Goal: Task Accomplishment & Management: Use online tool/utility

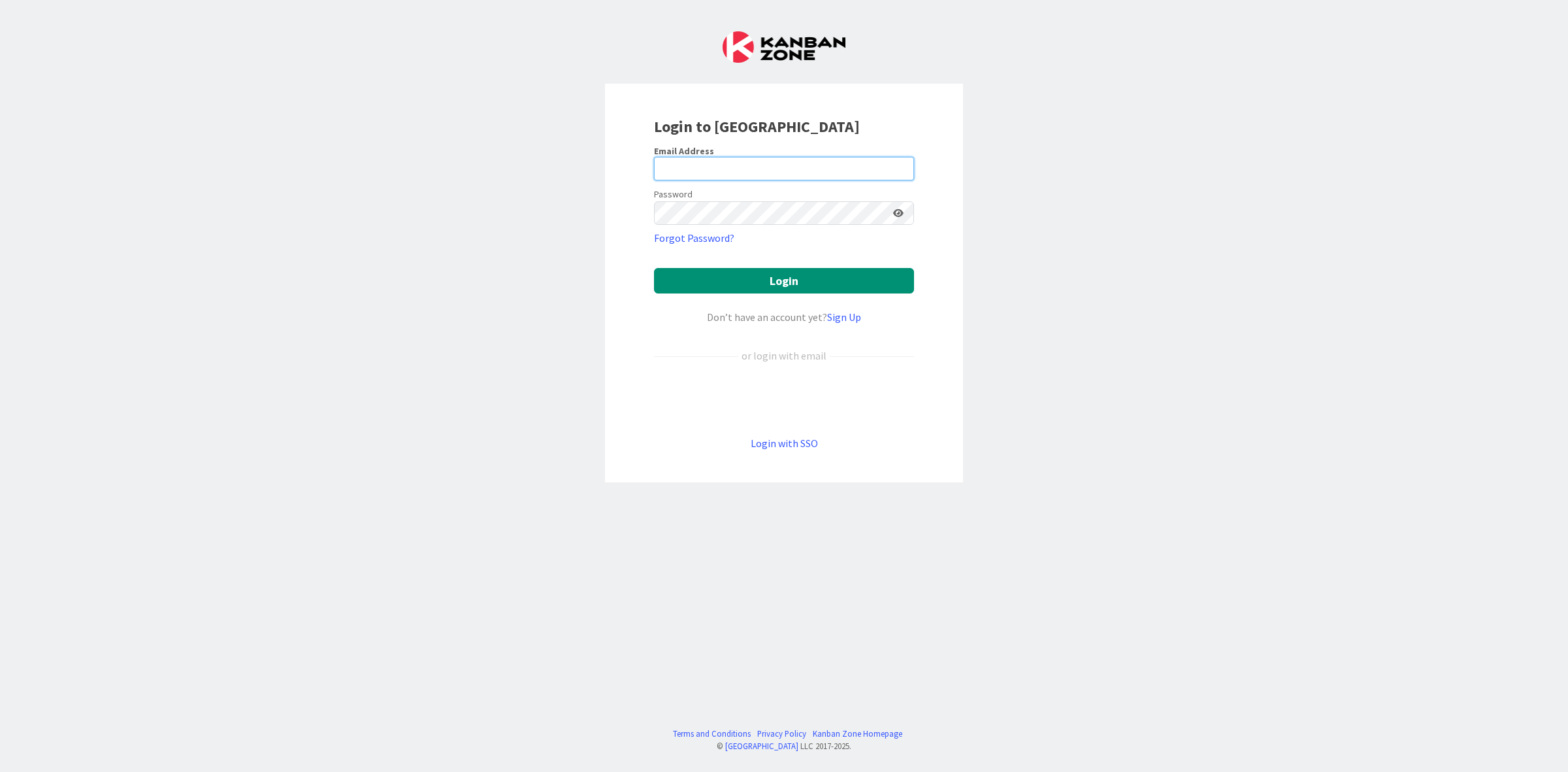
type input "[PERSON_NAME][EMAIL_ADDRESS][PERSON_NAME][DOMAIN_NAME]"
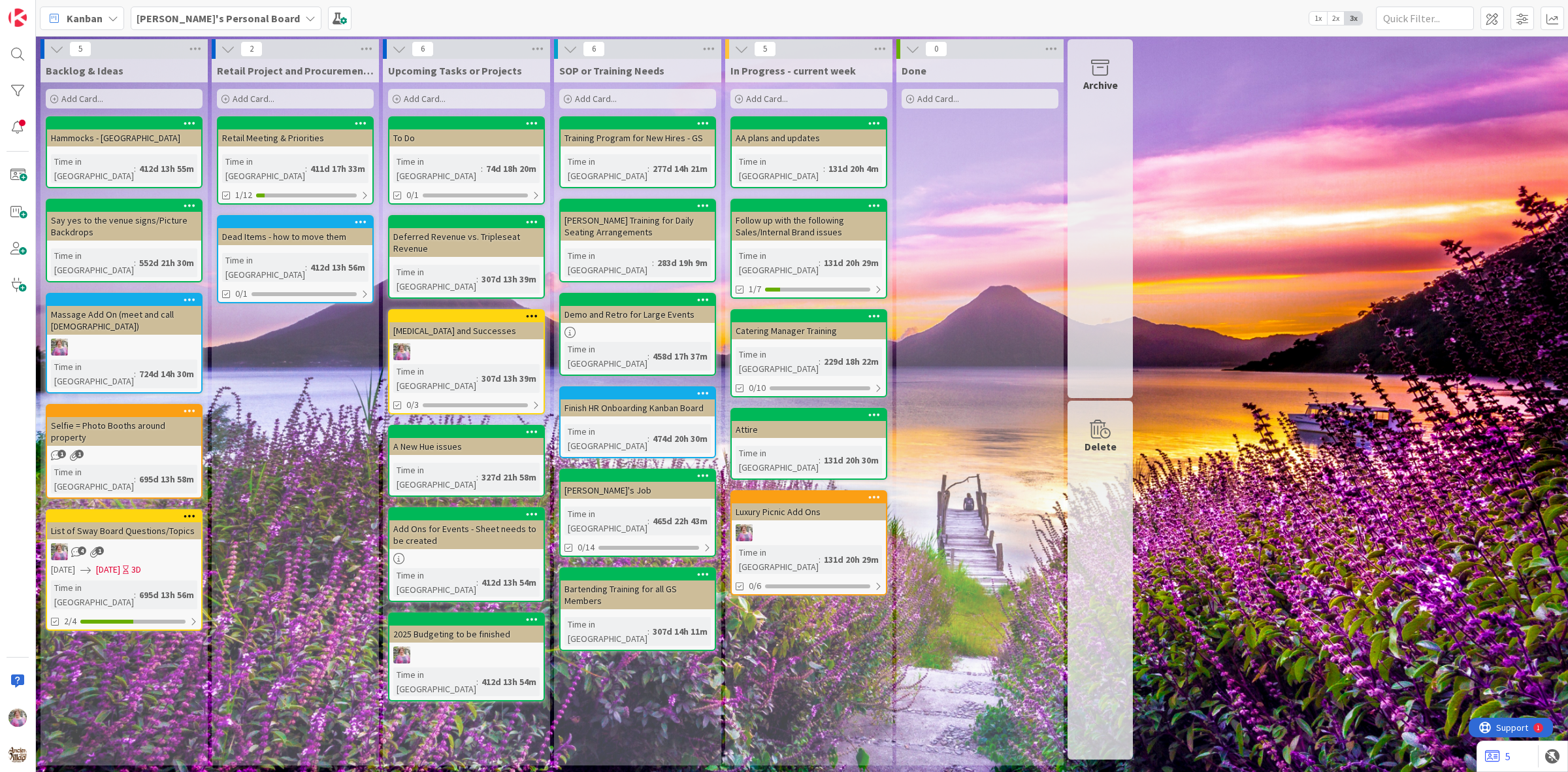
click at [196, 16] on b "[PERSON_NAME]'s Personal Board" at bounding box center [218, 18] width 164 height 13
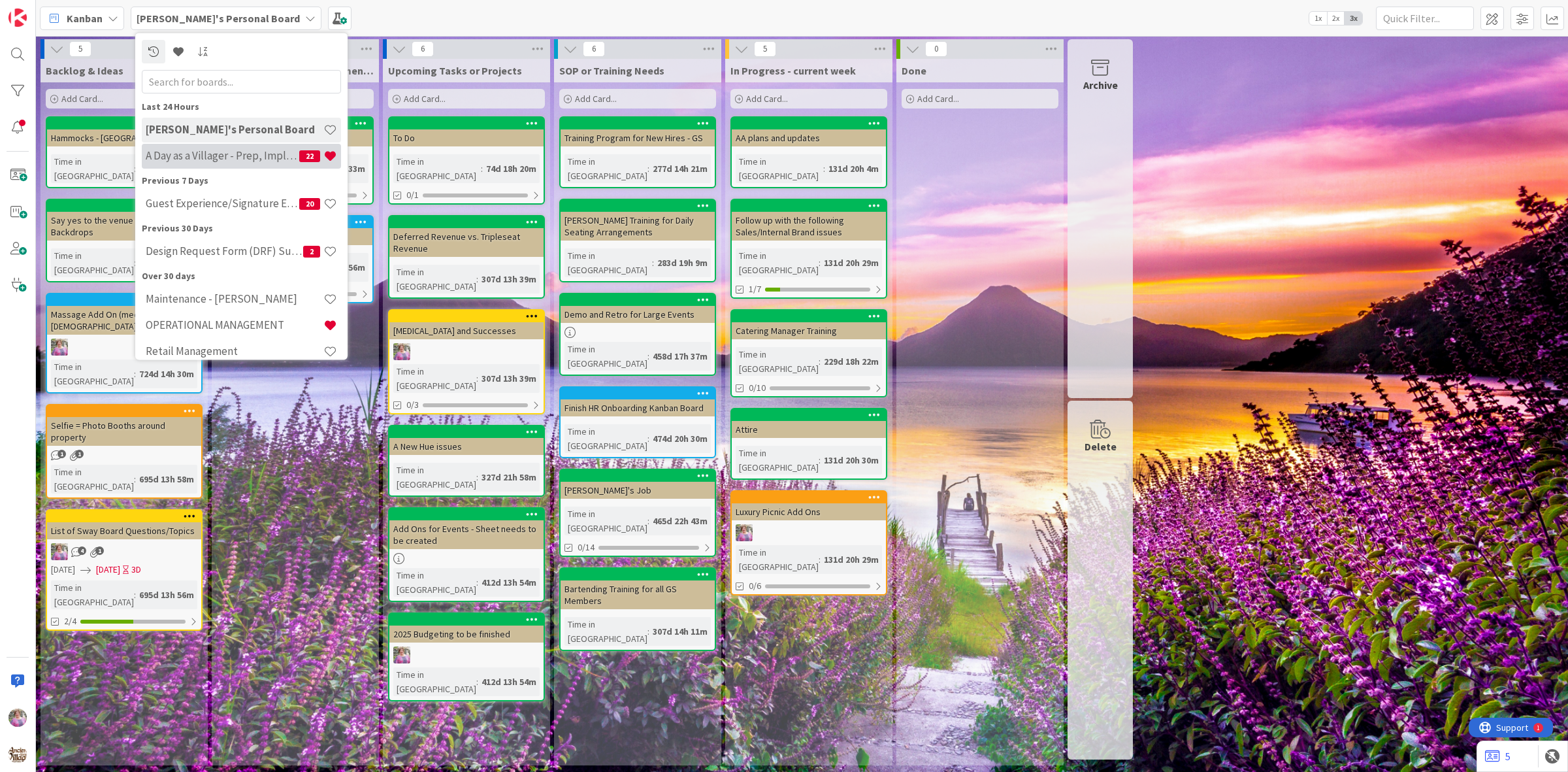
click at [200, 162] on div "A Day as a Villager - Prep, Implement and Execute 22" at bounding box center [242, 155] width 200 height 25
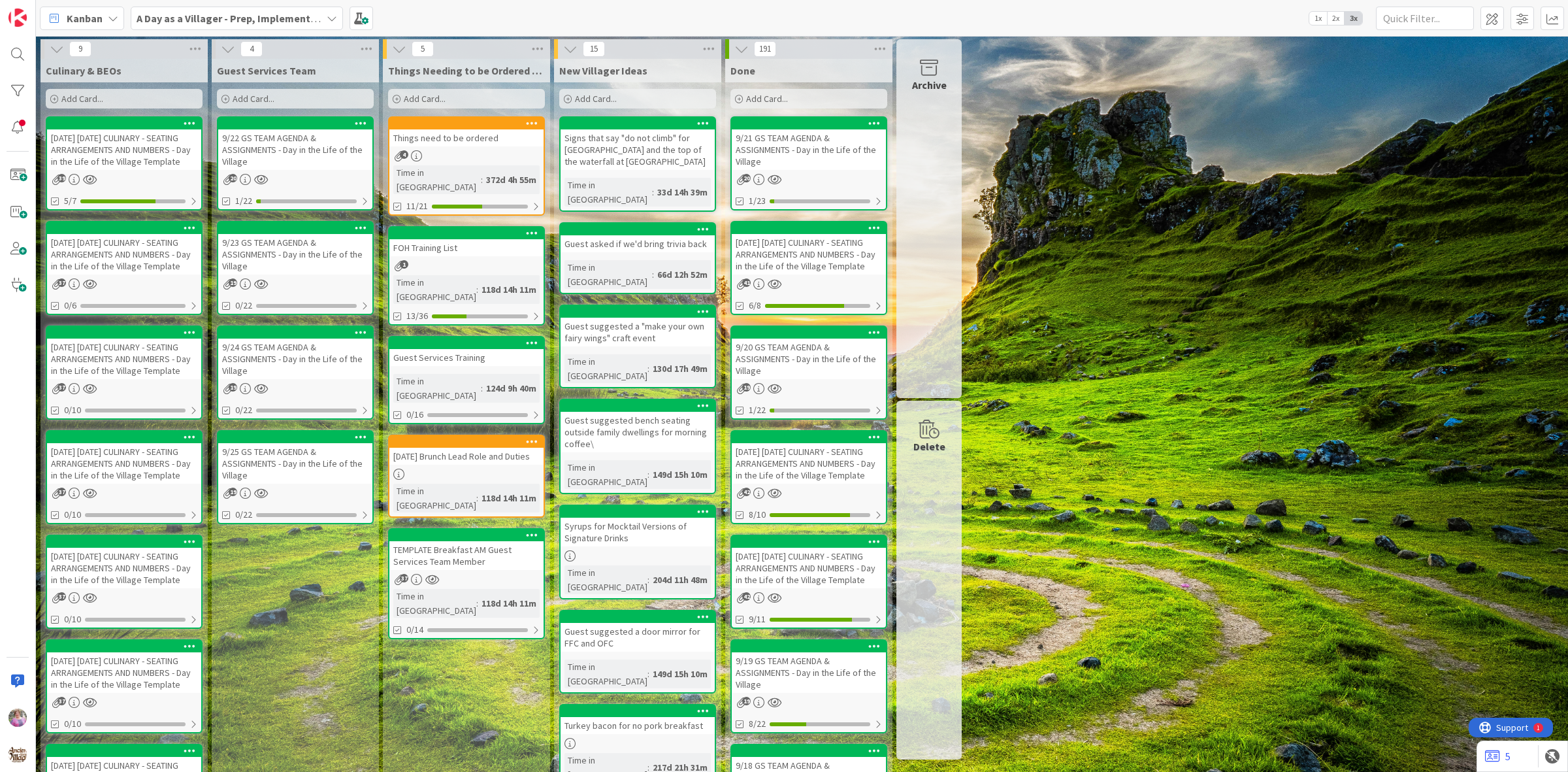
click at [240, 15] on b "A Day as a Villager - Prep, Implement and Execute" at bounding box center [253, 18] width 233 height 13
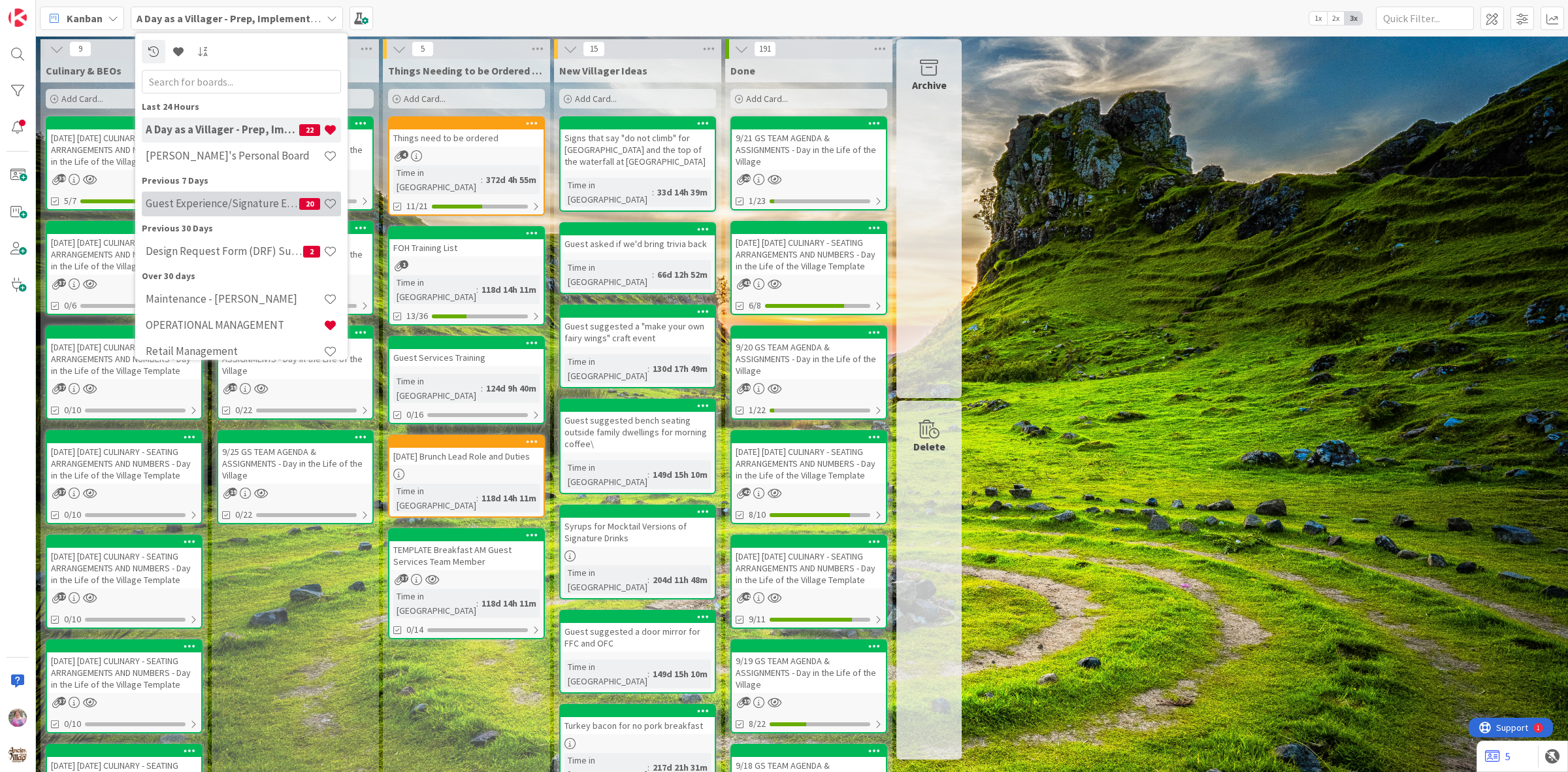
click at [224, 195] on div "Guest Experience/Signature Events 20" at bounding box center [242, 203] width 200 height 25
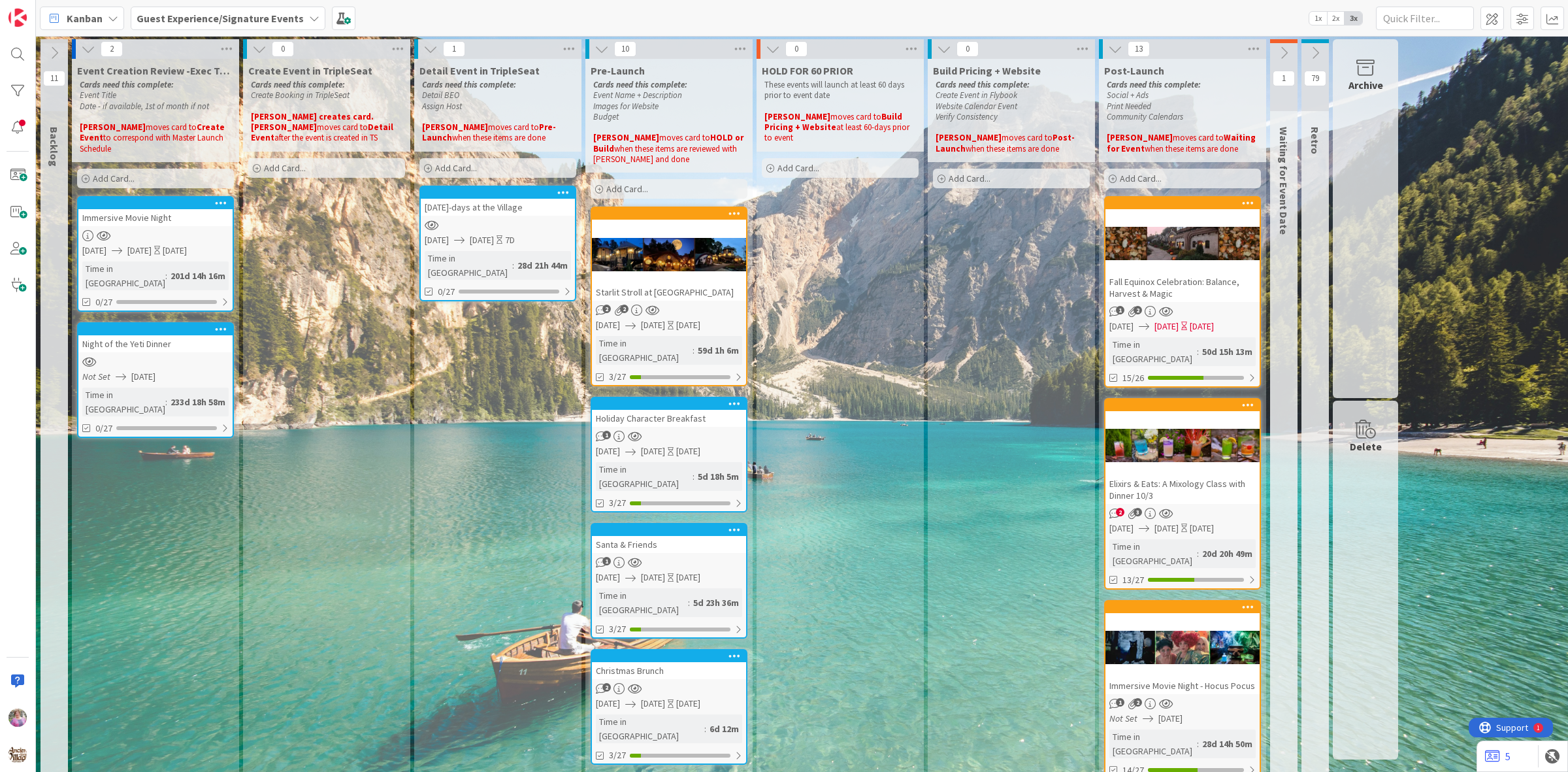
click at [644, 182] on div "Add Card..." at bounding box center [669, 188] width 156 height 20
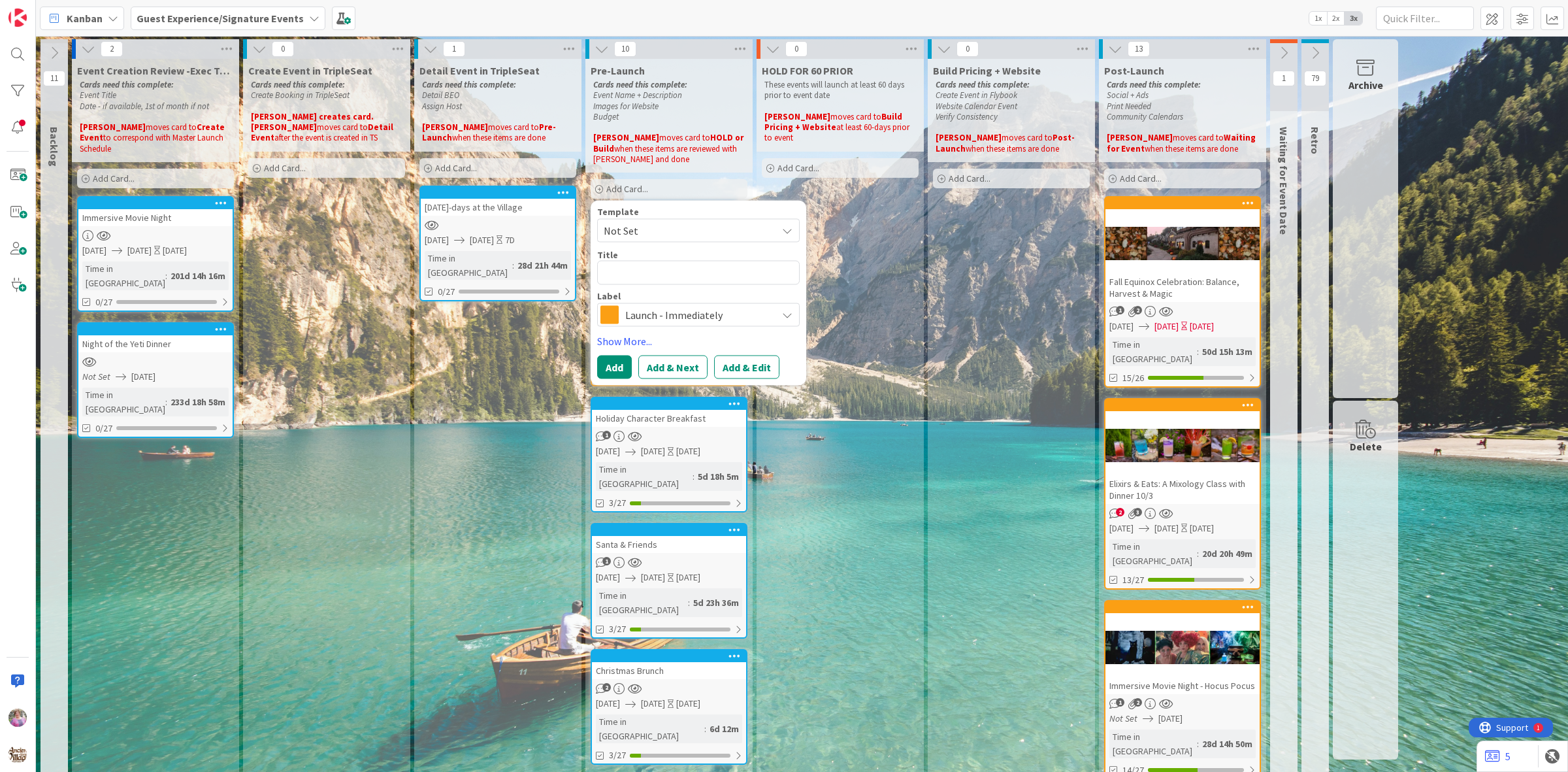
click at [651, 228] on span "Not Set" at bounding box center [685, 230] width 164 height 17
click at [650, 283] on span "NEW SIGNATURE EVENT TEMPLATE" at bounding box center [709, 286] width 187 height 17
type textarea "x"
type textarea "NEW SIGNATURE EVENT TEMPLATE"
drag, startPoint x: 765, startPoint y: 275, endPoint x: 603, endPoint y: 272, distance: 162.0
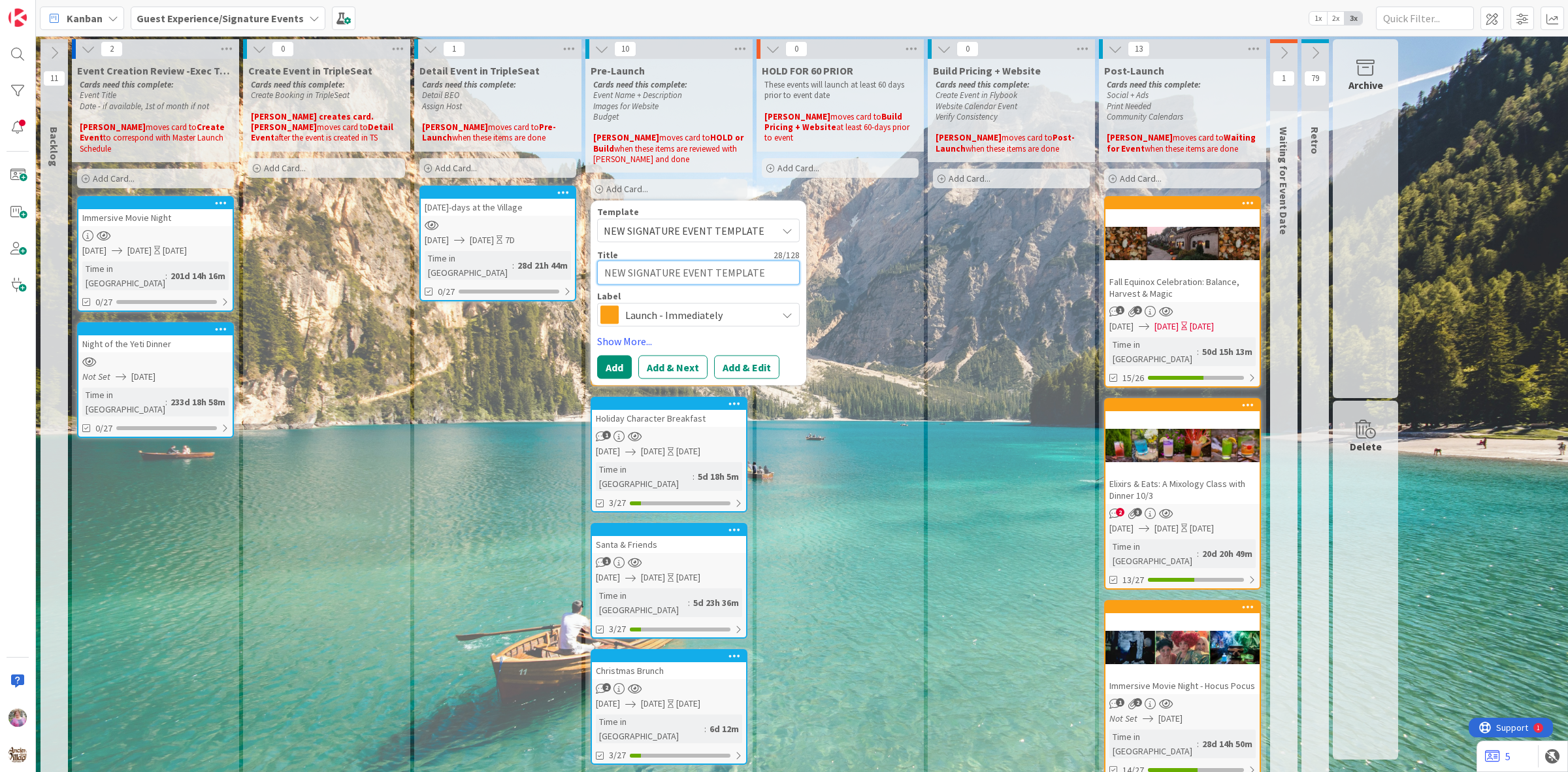
click at [603, 272] on textarea "NEW SIGNATURE EVENT TEMPLATE" at bounding box center [699, 273] width 203 height 24
type textarea "x"
type textarea "N"
type textarea "x"
type textarea "Ne"
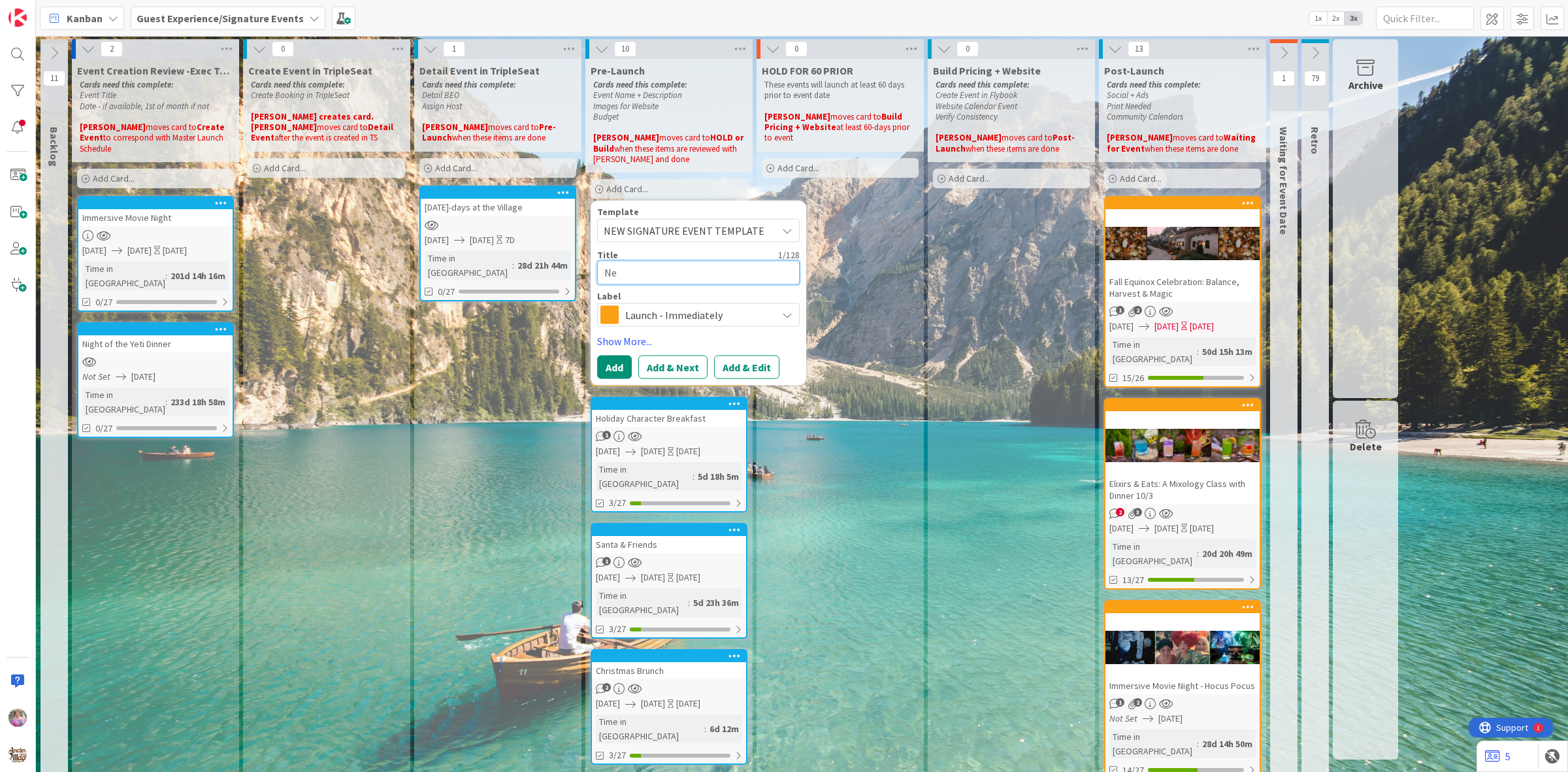
type textarea "x"
type textarea "New"
type textarea "x"
type textarea "New"
type textarea "x"
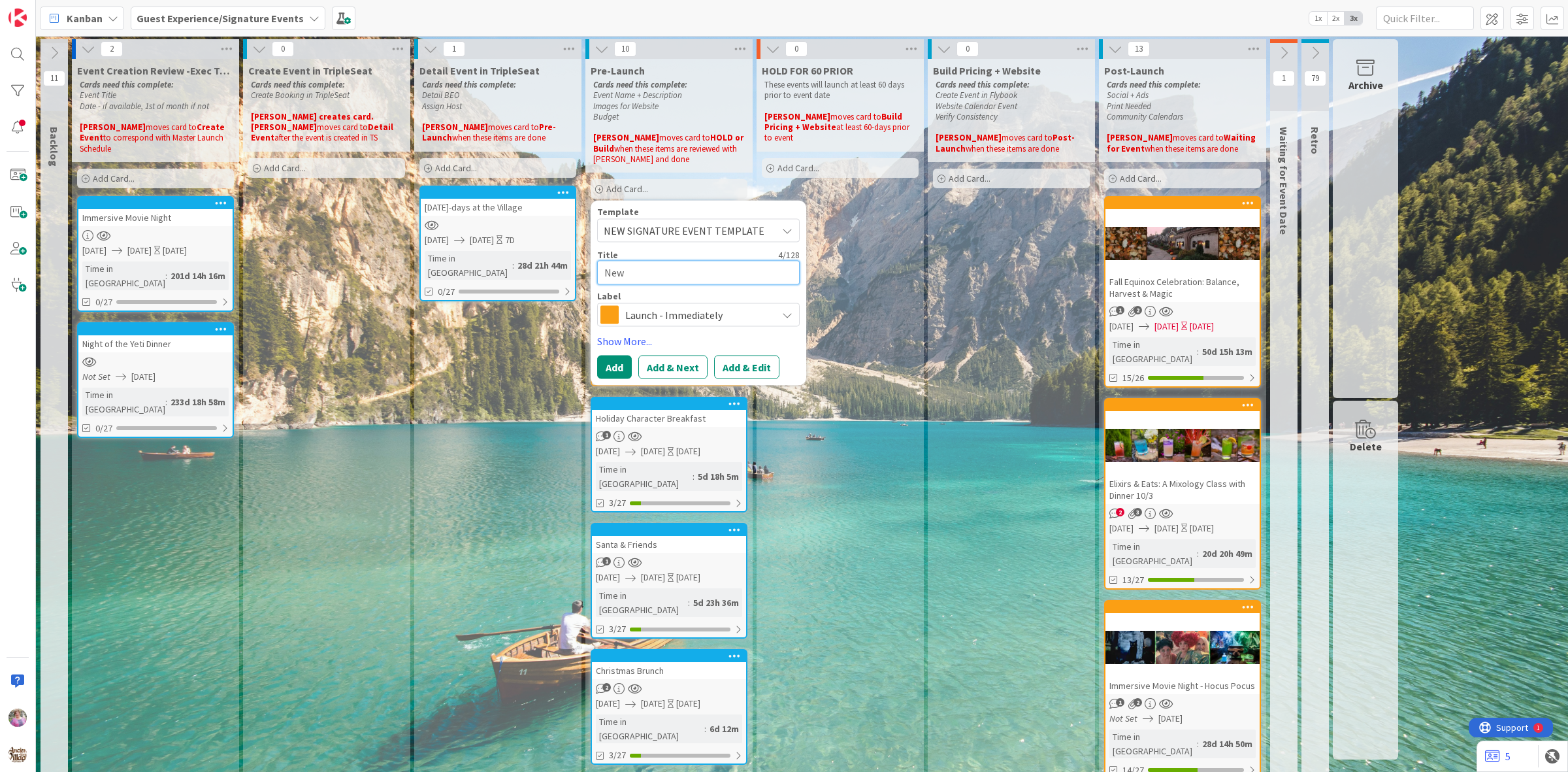
type textarea "New Y"
type textarea "x"
type textarea "New Ye"
type textarea "x"
type textarea "New Yea"
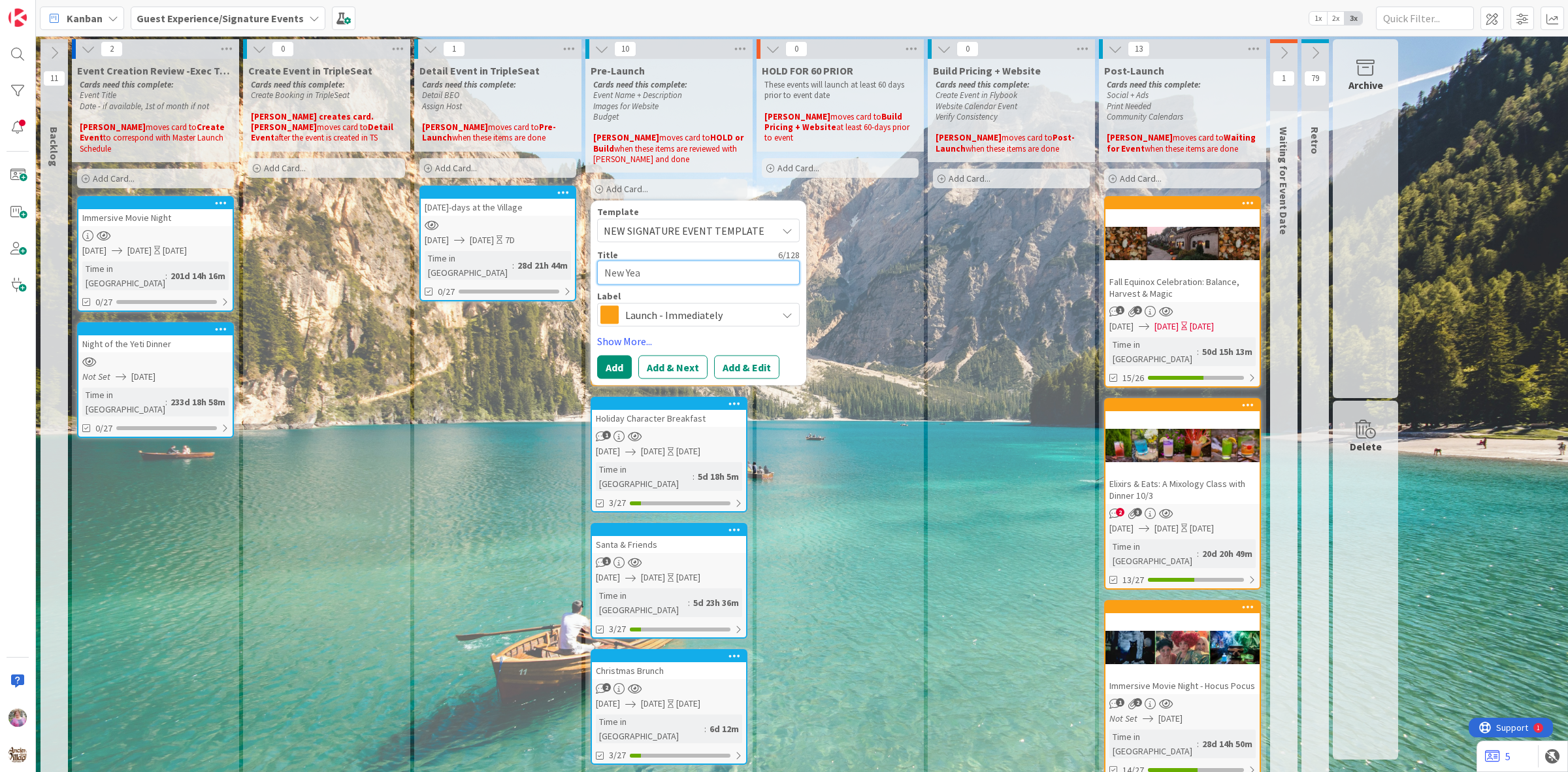
type textarea "x"
type textarea "New Year"
type textarea "x"
type textarea "New Year'"
type textarea "x"
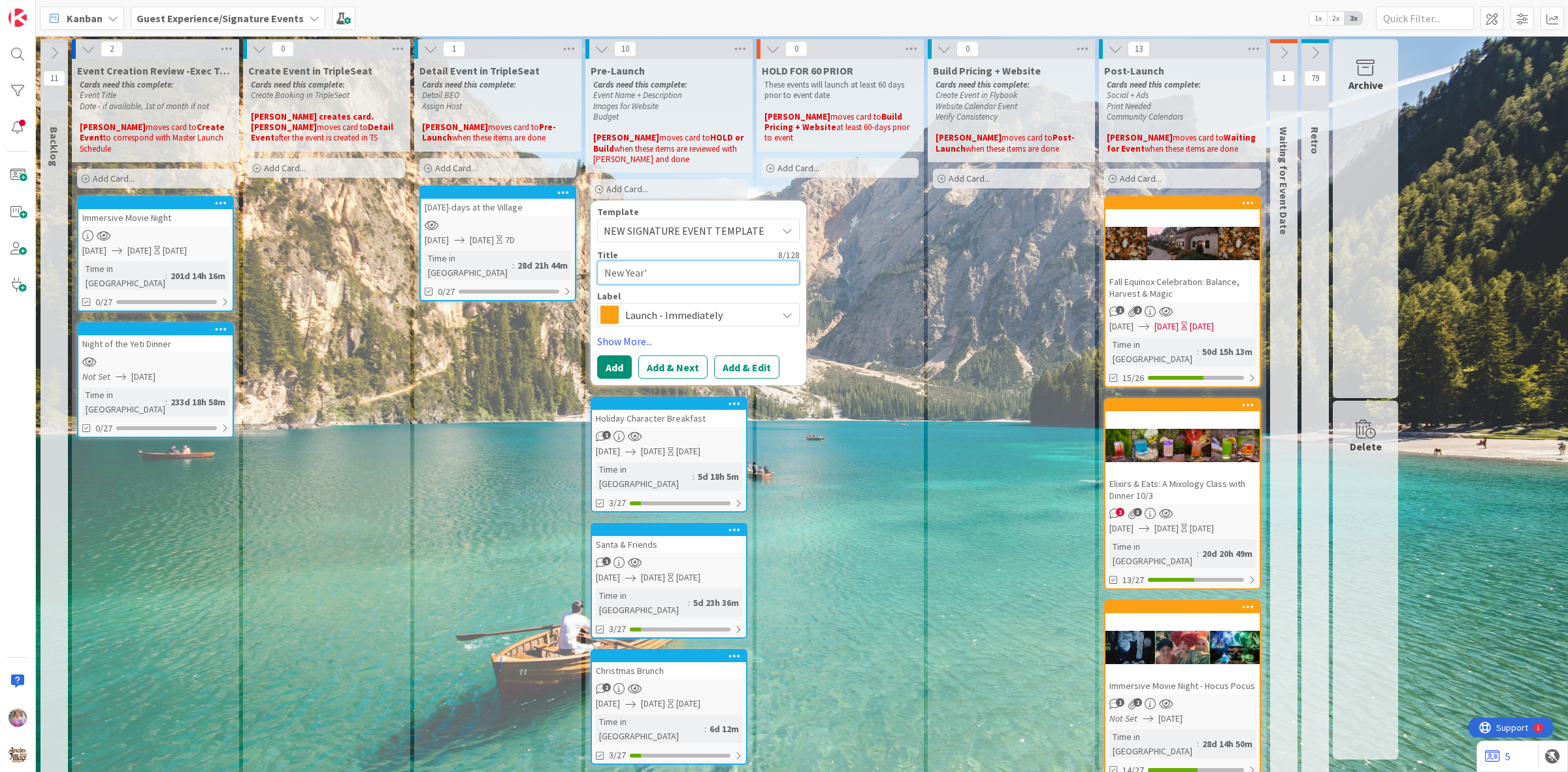
type textarea "New Year's"
type textarea "x"
type textarea "New Year's"
type textarea "x"
type textarea "New Year's D"
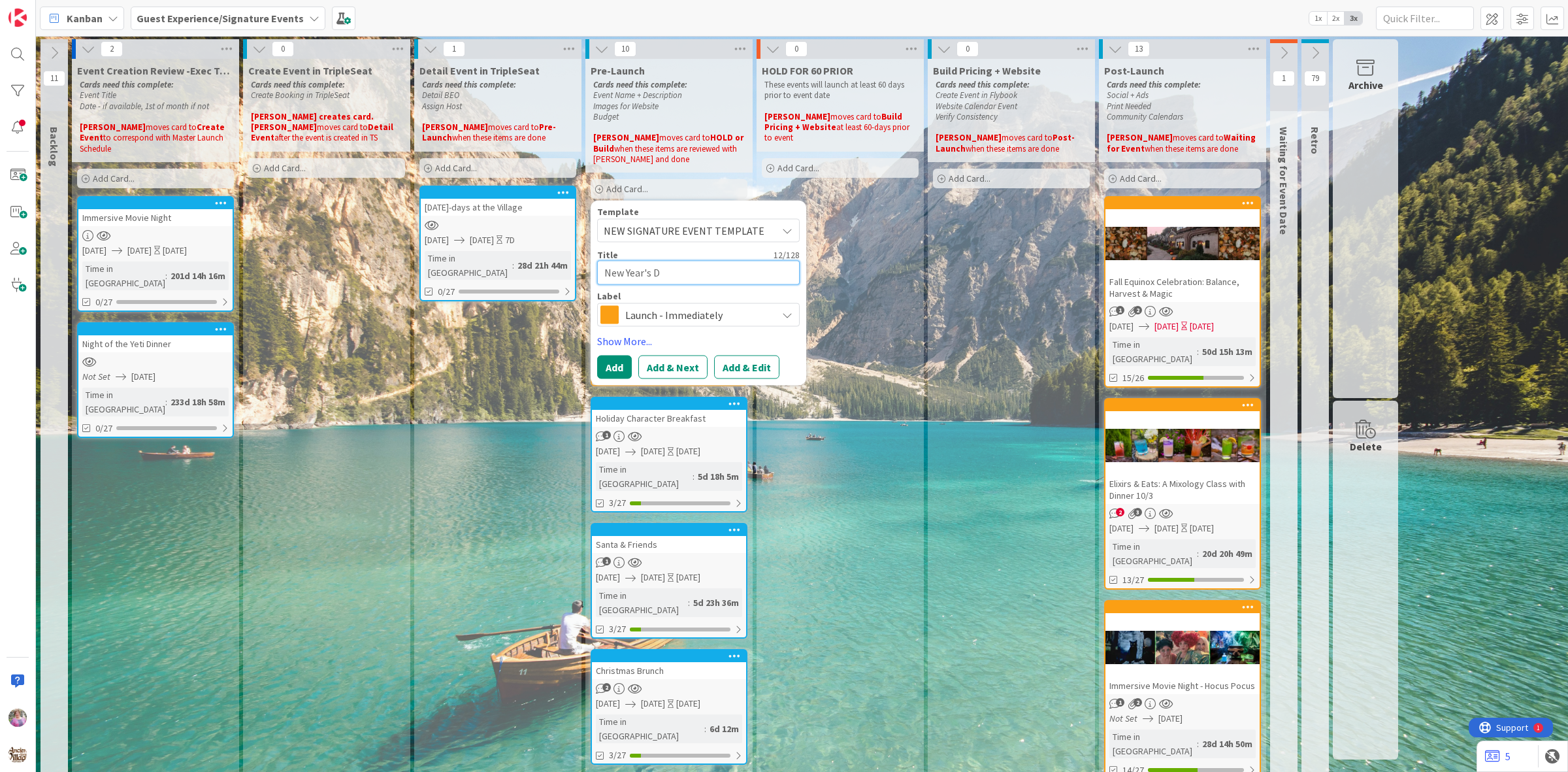
type textarea "x"
type textarea "New Year's"
type textarea "x"
type textarea "New Year's C"
type textarea "x"
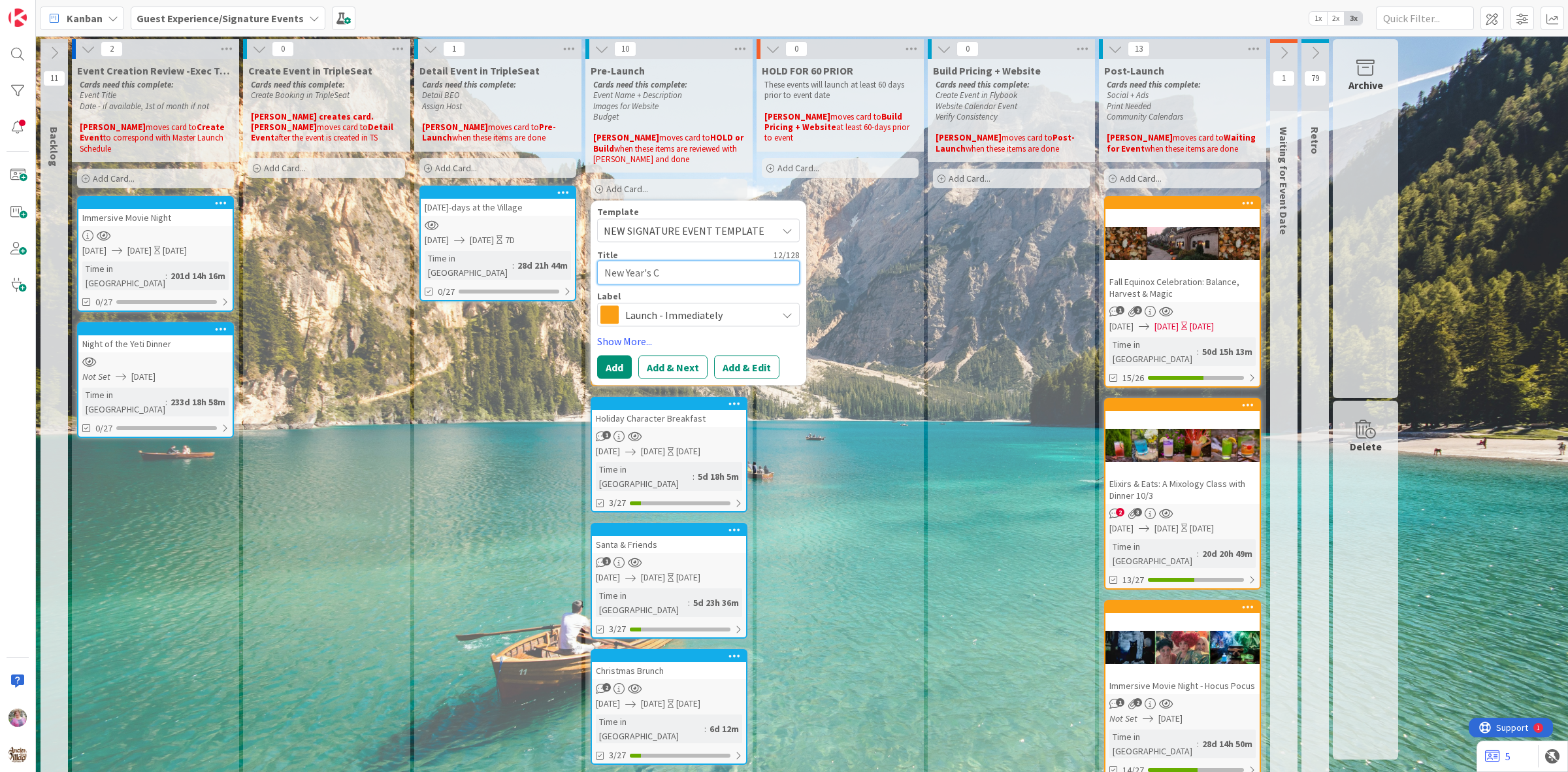
type textarea "New Year's"
type textarea "x"
type textarea "New Year's E"
type textarea "x"
type textarea "New Year's Ev"
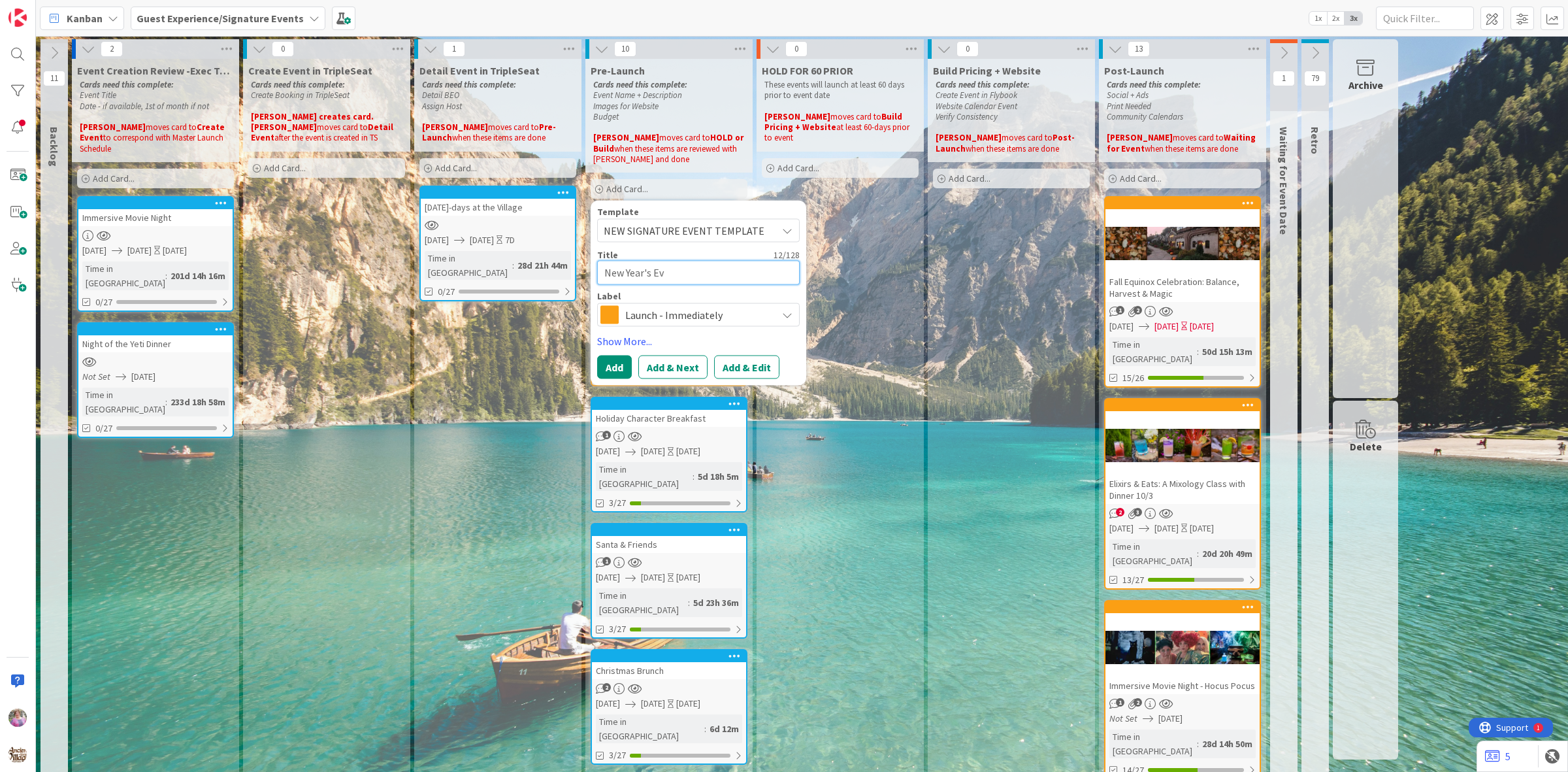
type textarea "x"
type textarea "[DATE]"
type textarea "x"
type textarea "[DATE]"
type textarea "x"
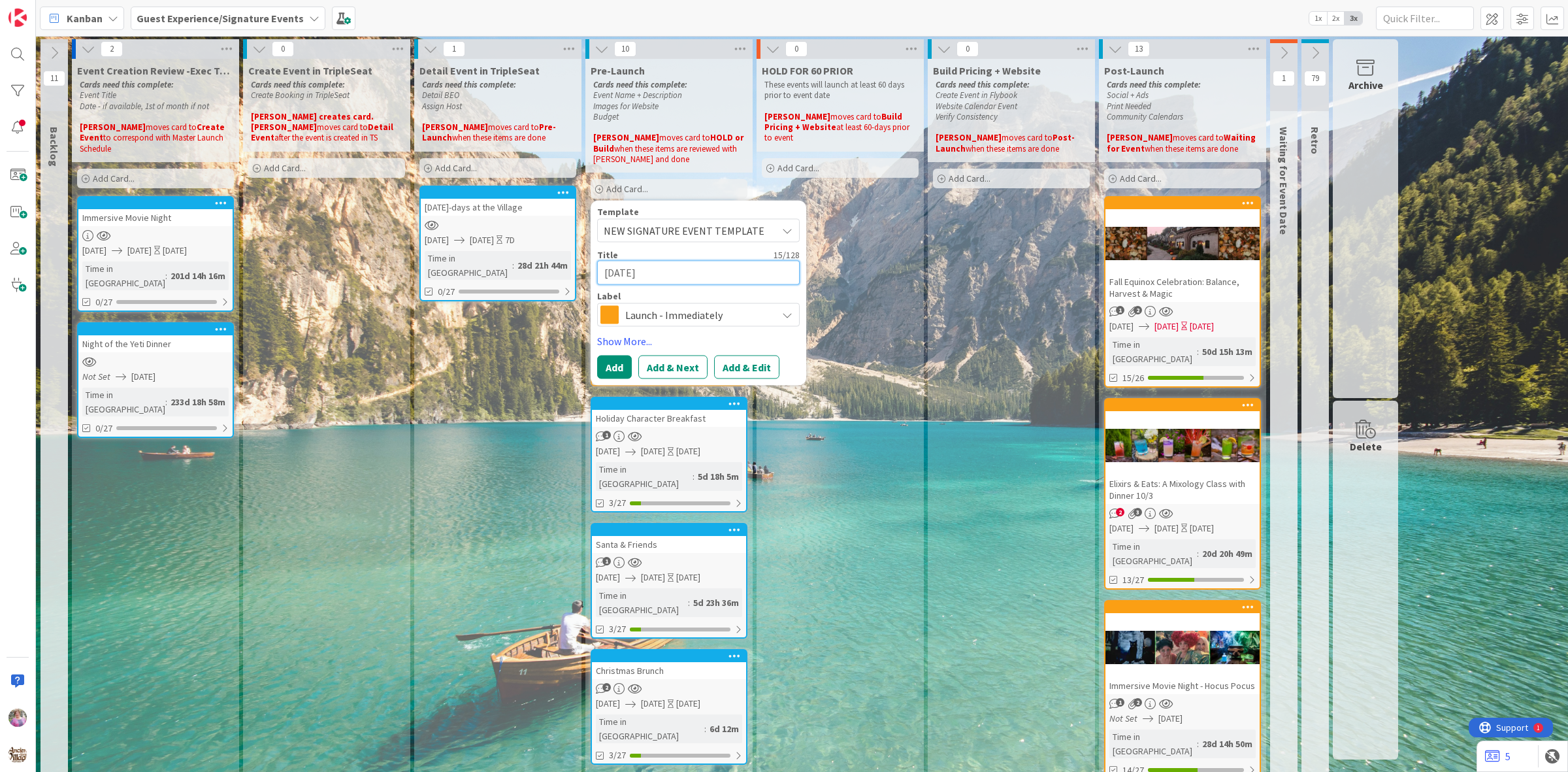
type textarea "[DATE][PERSON_NAME]"
type textarea "x"
type textarea "[DATE] Ce"
type textarea "x"
type textarea "[DATE][PERSON_NAME]"
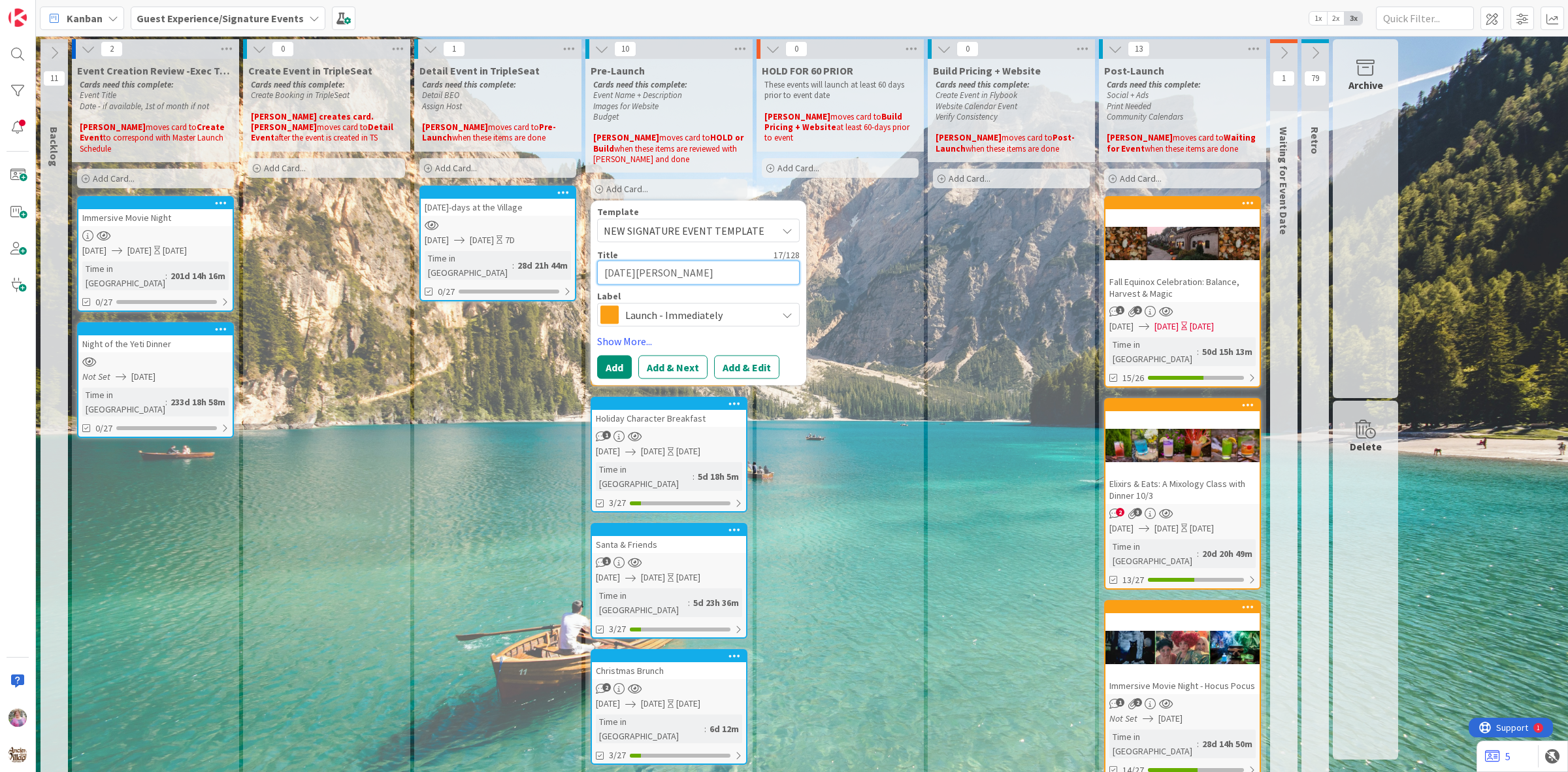
type textarea "x"
type textarea "[DATE][PERSON_NAME]"
type textarea "x"
type textarea "[DATE] Celeb"
type textarea "x"
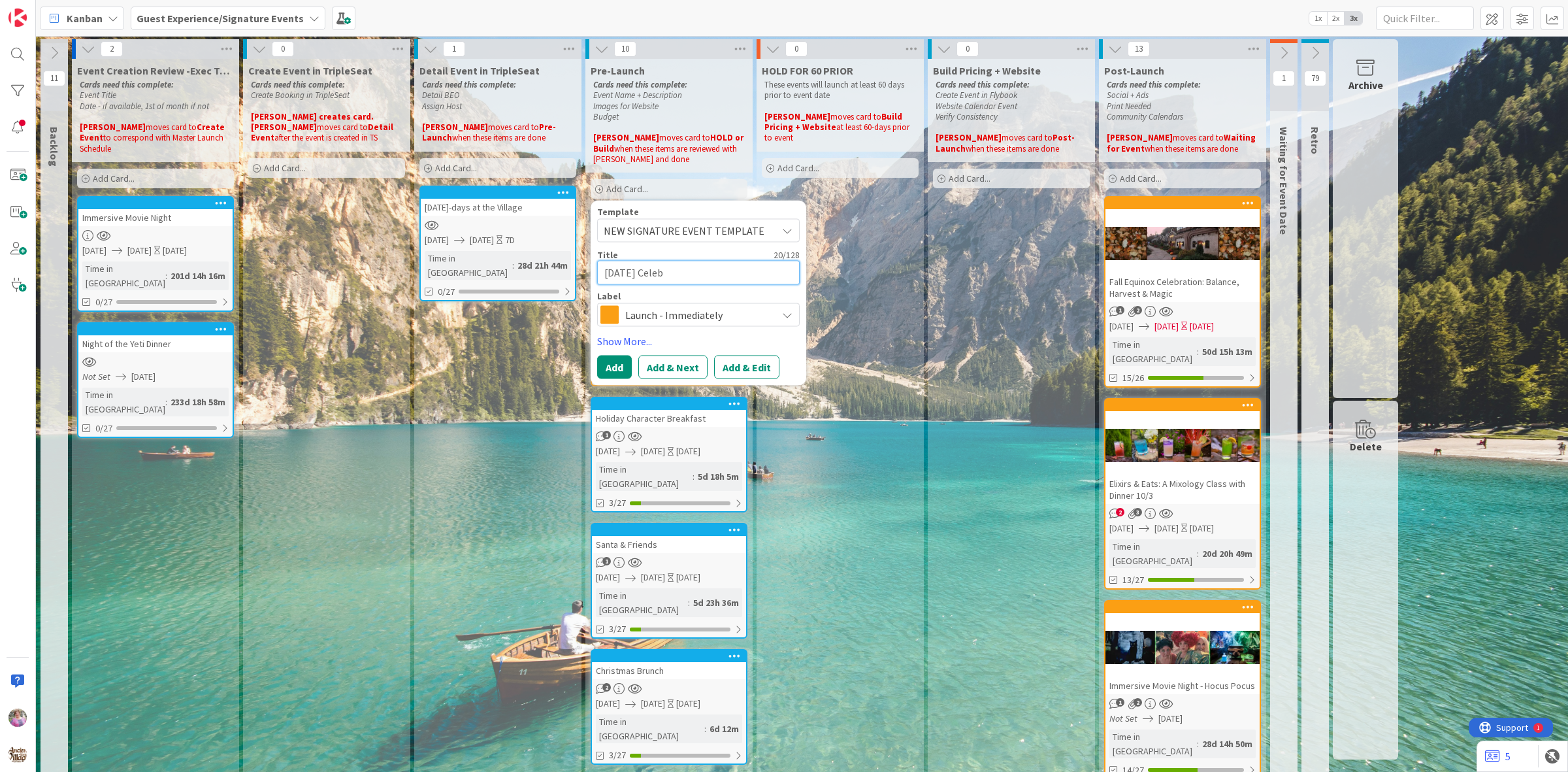
type textarea "[DATE] Celebr"
type textarea "x"
type textarea "[DATE][PERSON_NAME][MEDICAL_DATA]"
type textarea "x"
type textarea "[DATE] Celebrat"
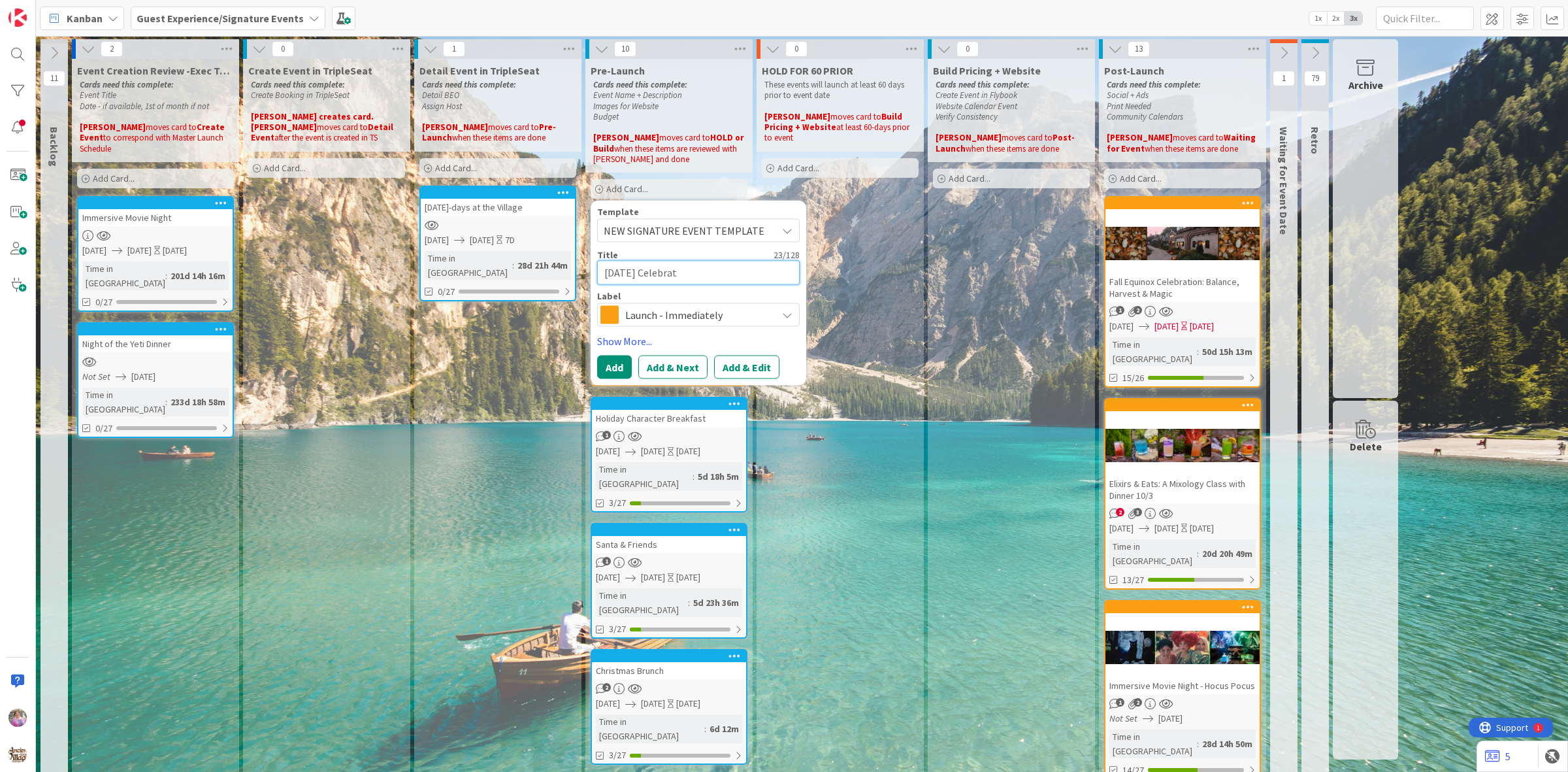
type textarea "x"
type textarea "[DATE] Celebrati"
type textarea "x"
type textarea "[DATE] Celebratio"
type textarea "x"
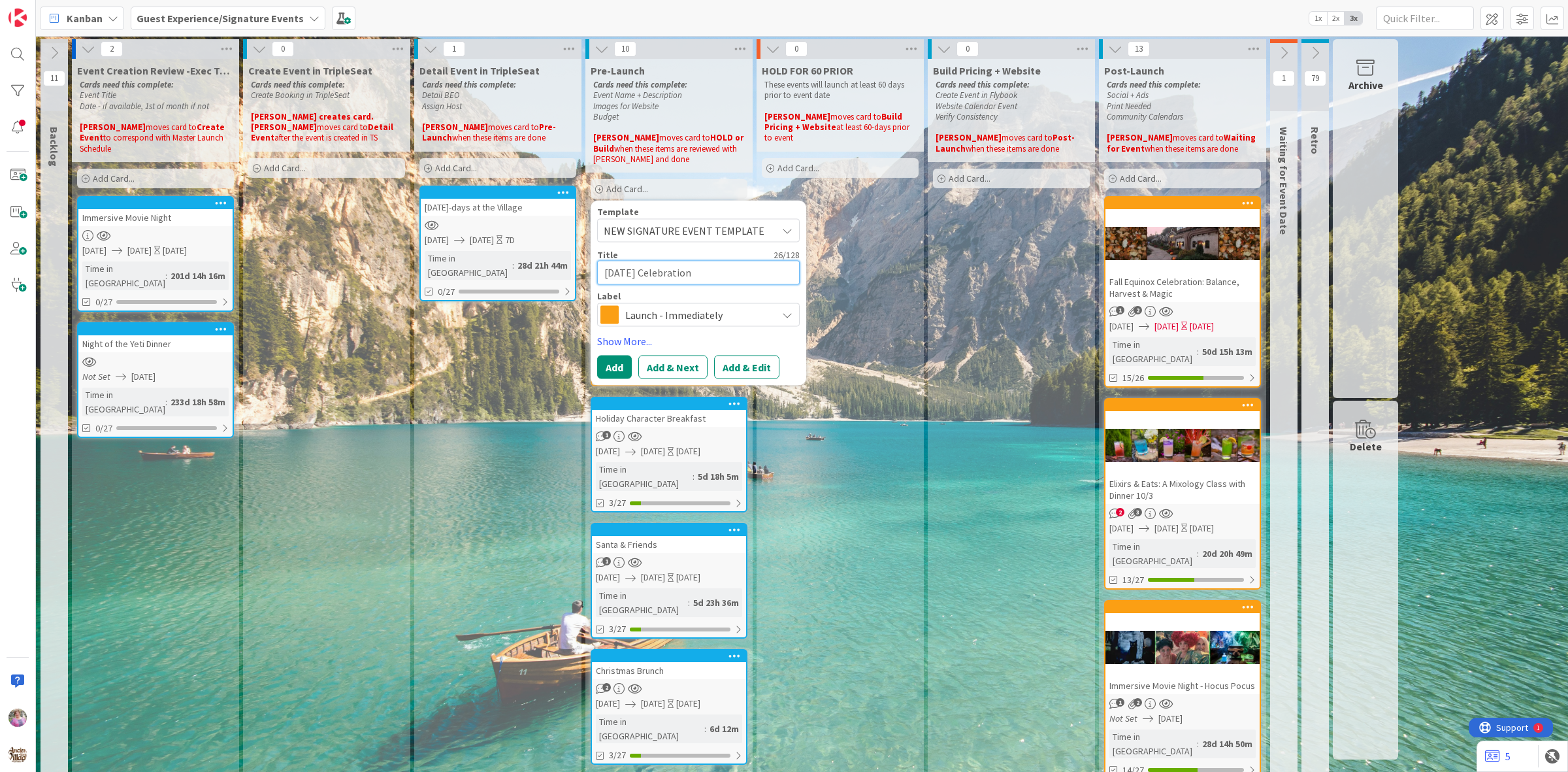
type textarea "[DATE] Celebration"
click at [716, 319] on span "Launch - Immediately" at bounding box center [698, 314] width 145 height 18
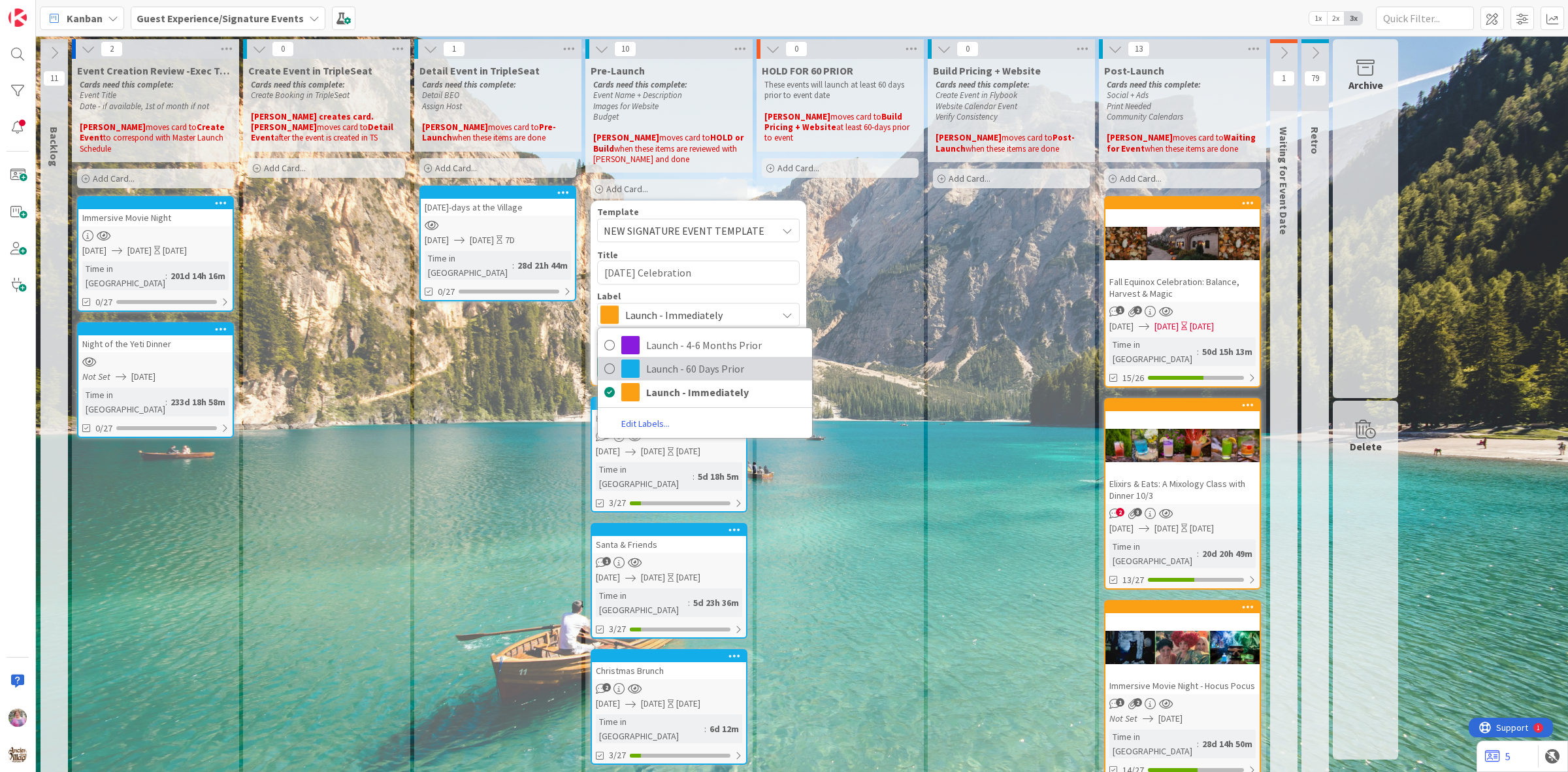
click at [714, 362] on span "Launch - 60 Days Prior" at bounding box center [726, 368] width 160 height 20
type textarea "x"
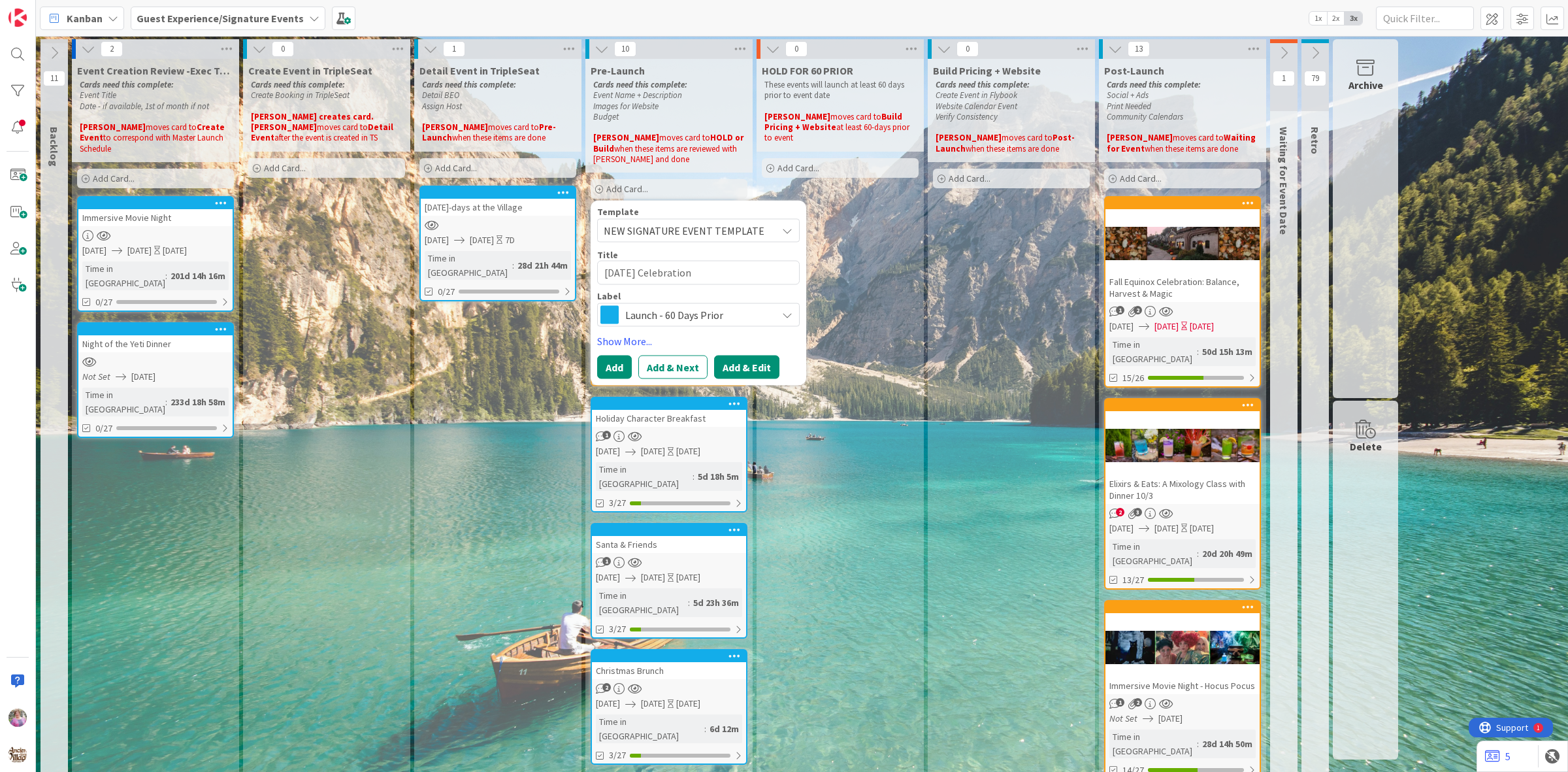
click at [740, 366] on button "Add & Edit" at bounding box center [747, 366] width 65 height 23
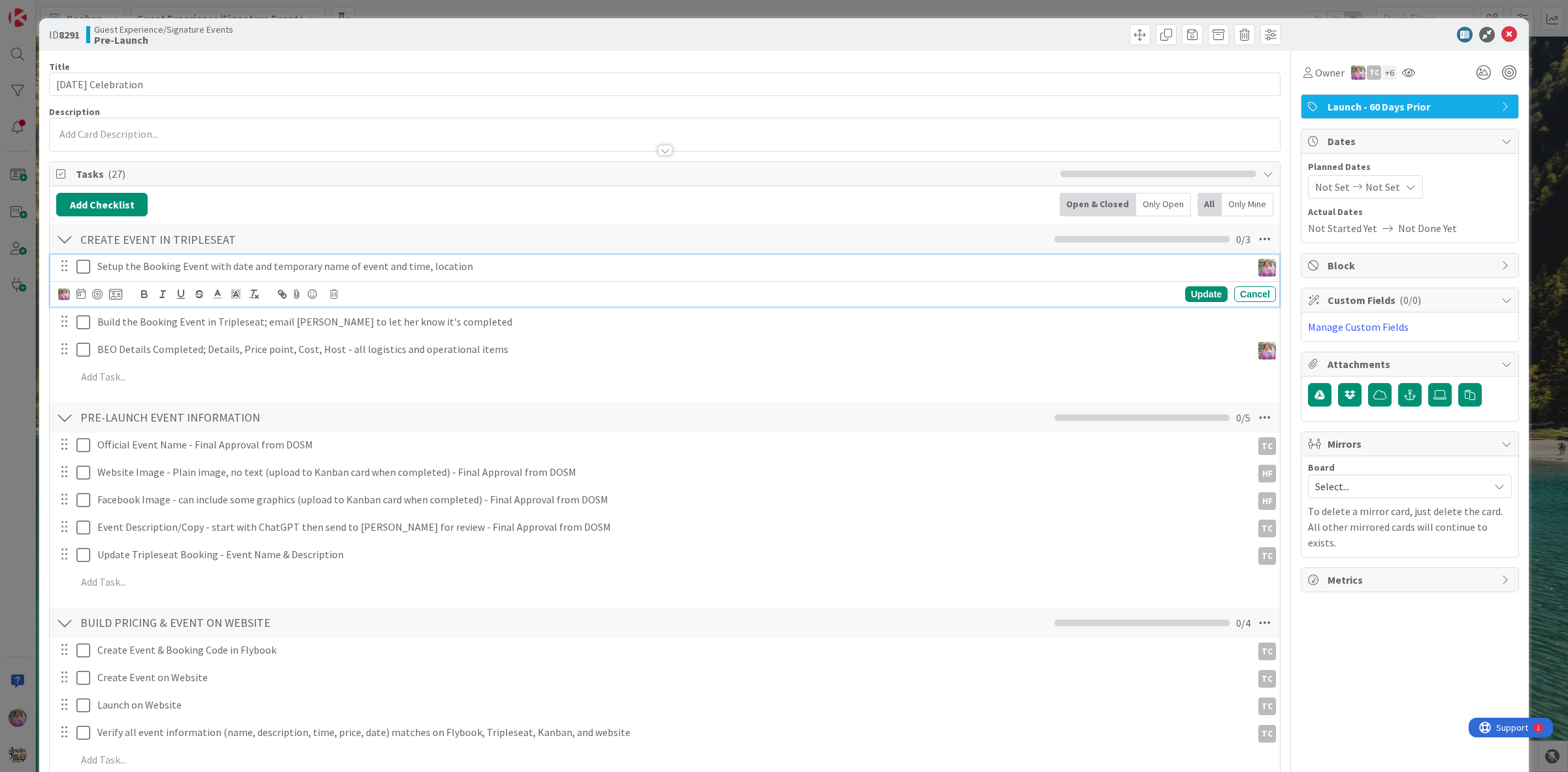
click at [84, 267] on icon at bounding box center [83, 267] width 14 height 16
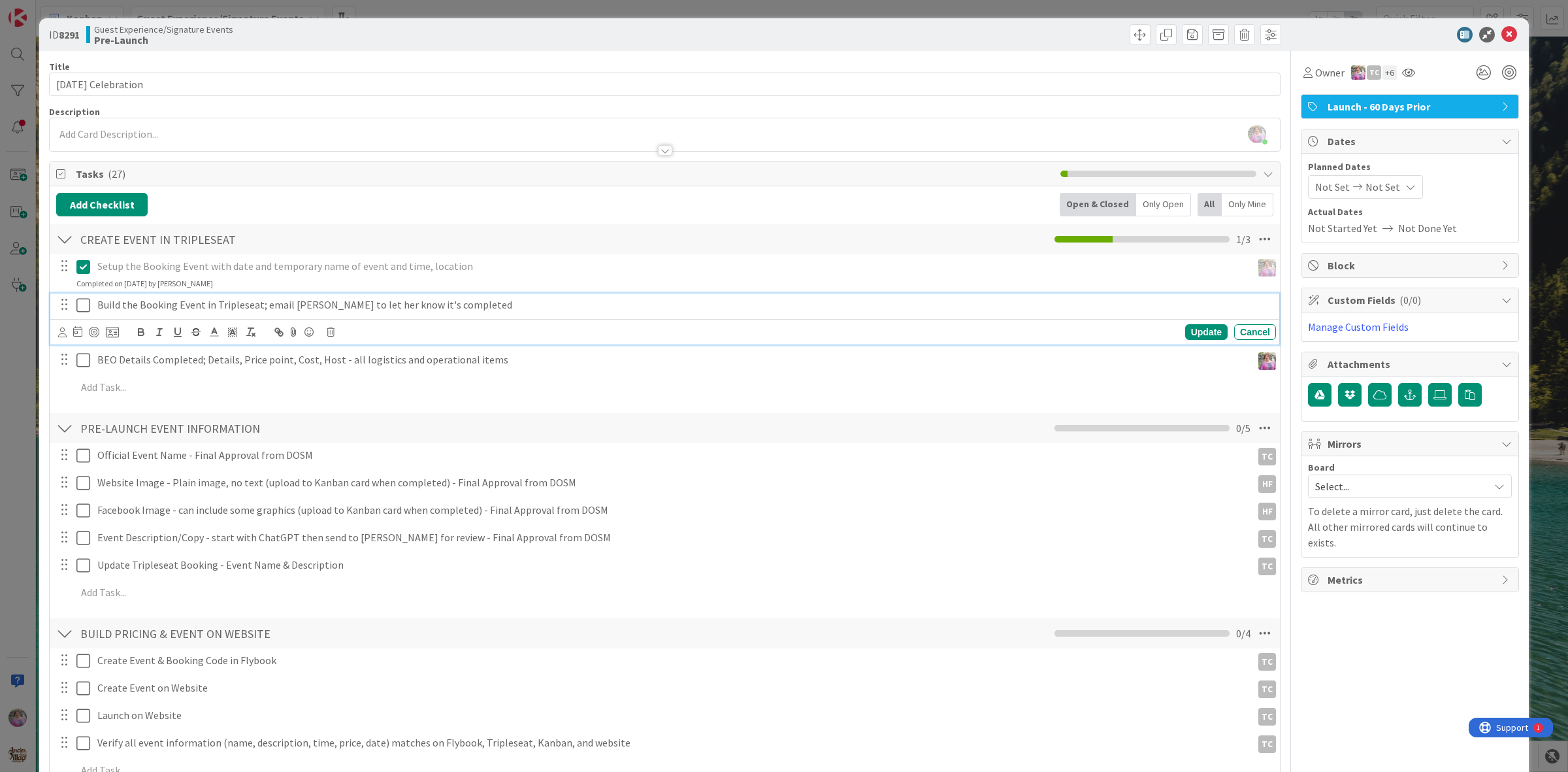
drag, startPoint x: 83, startPoint y: 302, endPoint x: 83, endPoint y: 315, distance: 13.0
click at [83, 302] on icon at bounding box center [83, 305] width 14 height 16
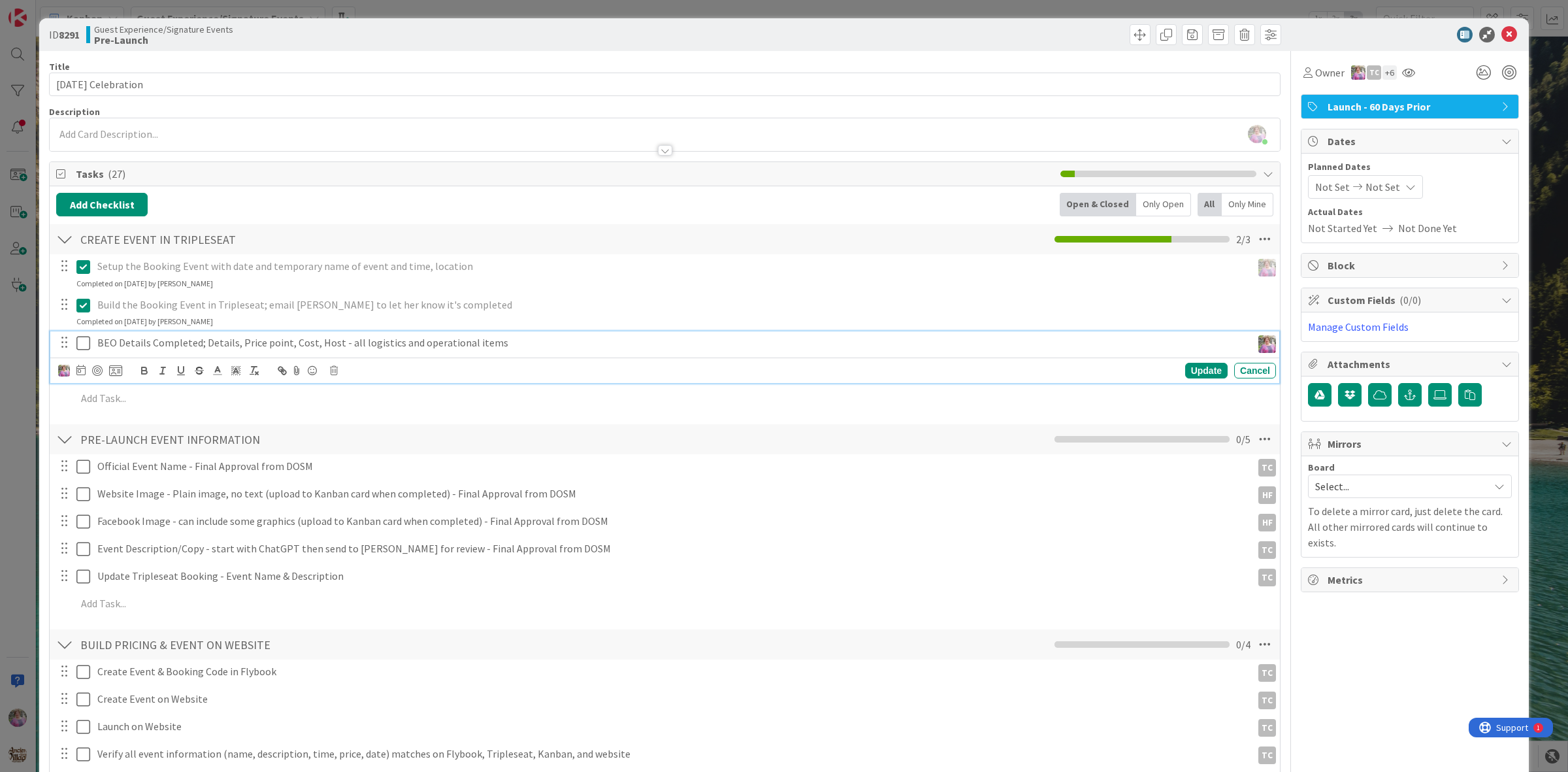
click at [81, 338] on icon at bounding box center [83, 343] width 14 height 16
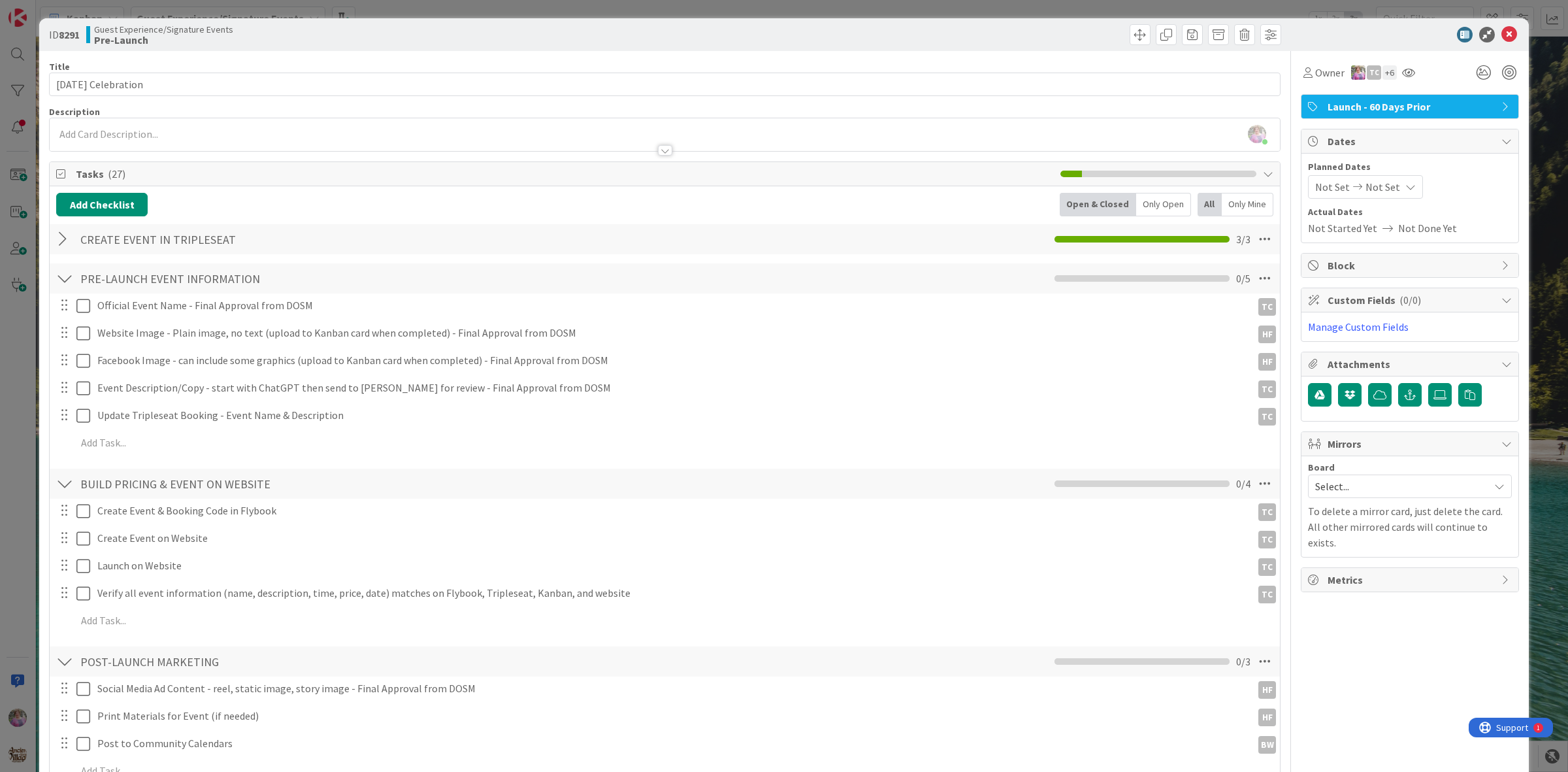
click at [148, 135] on div "[PERSON_NAME] just joined" at bounding box center [664, 134] width 1230 height 33
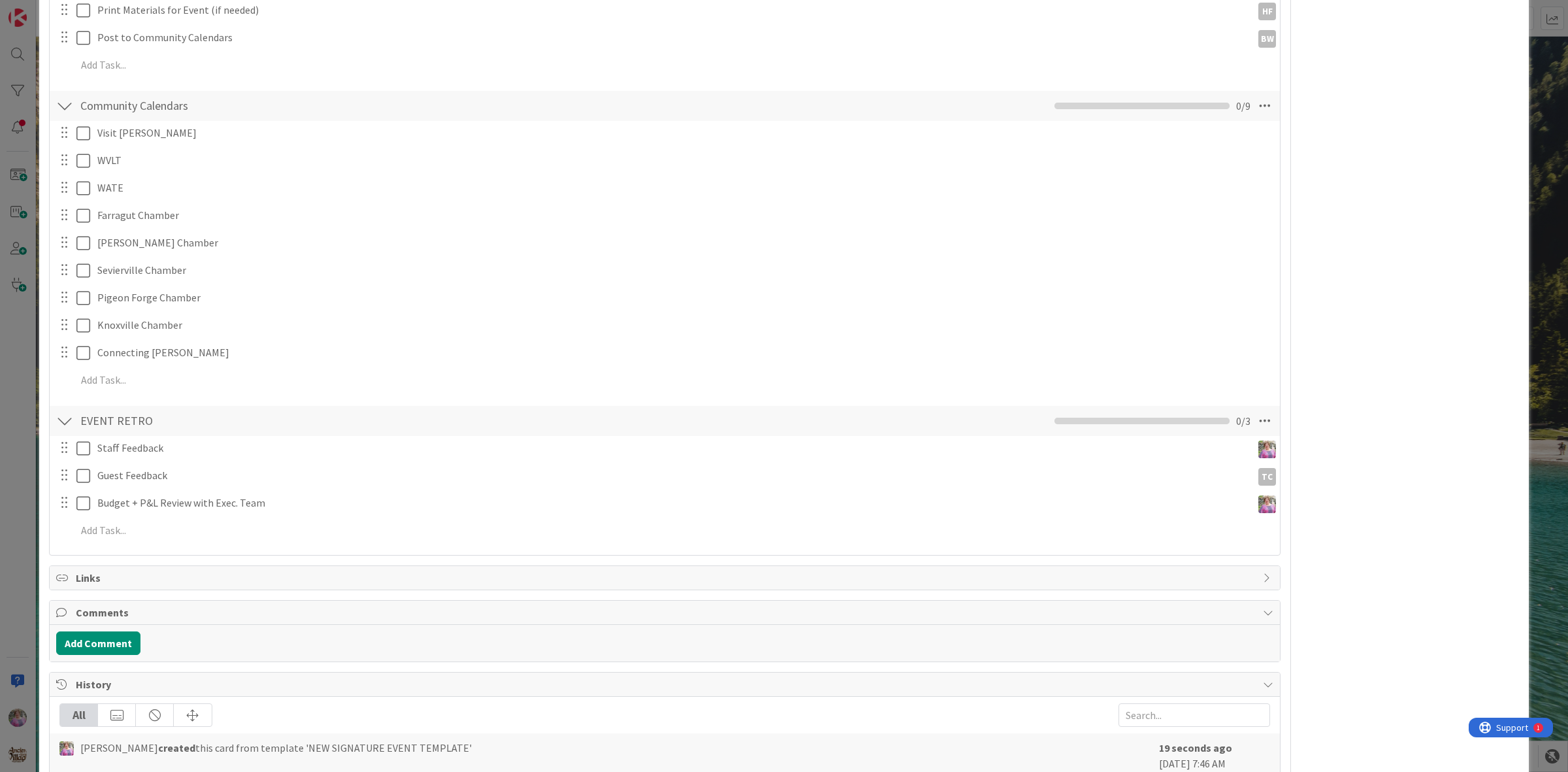
scroll to position [837, 0]
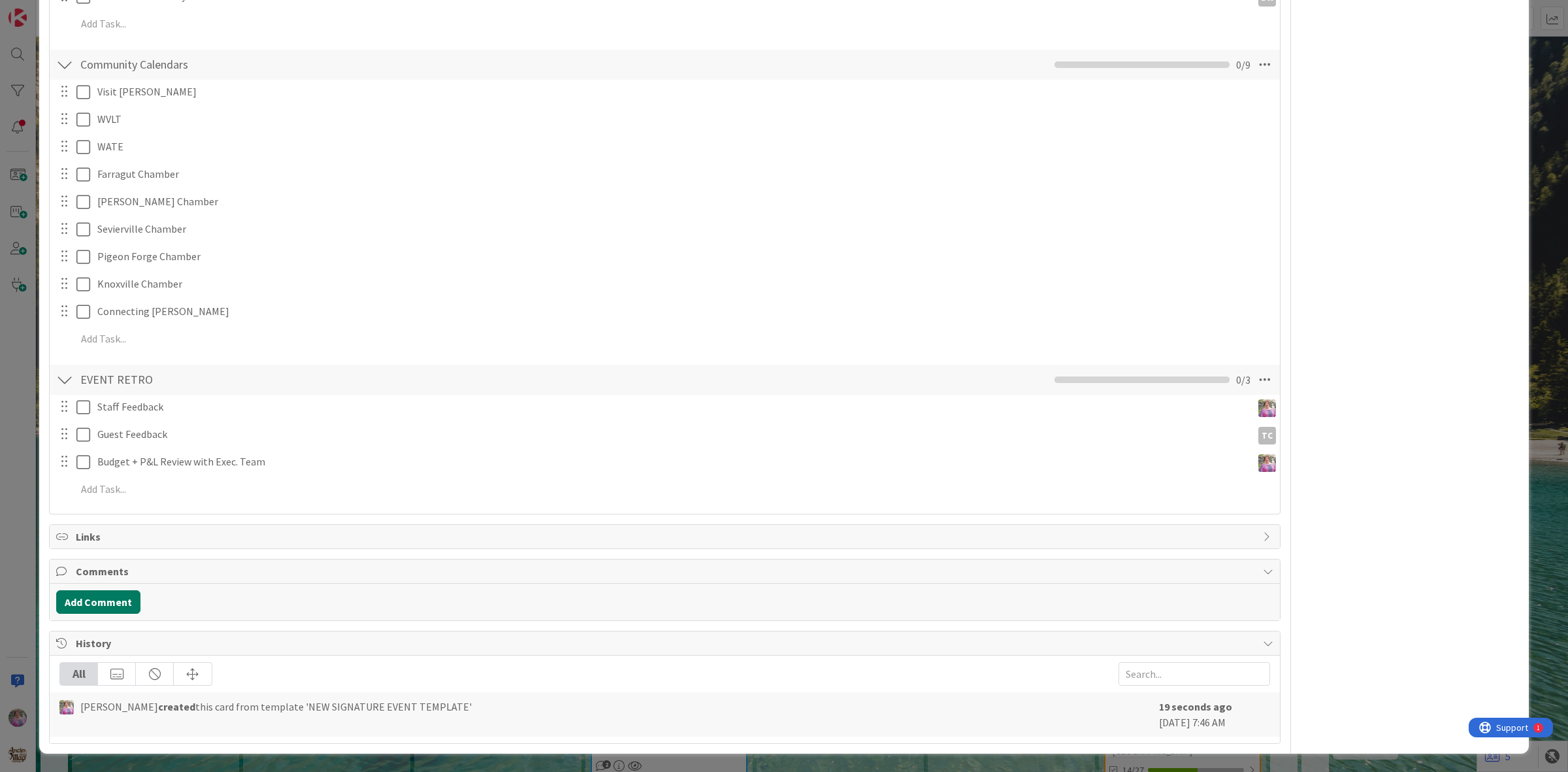
click at [101, 603] on button "Add Comment" at bounding box center [98, 601] width 85 height 23
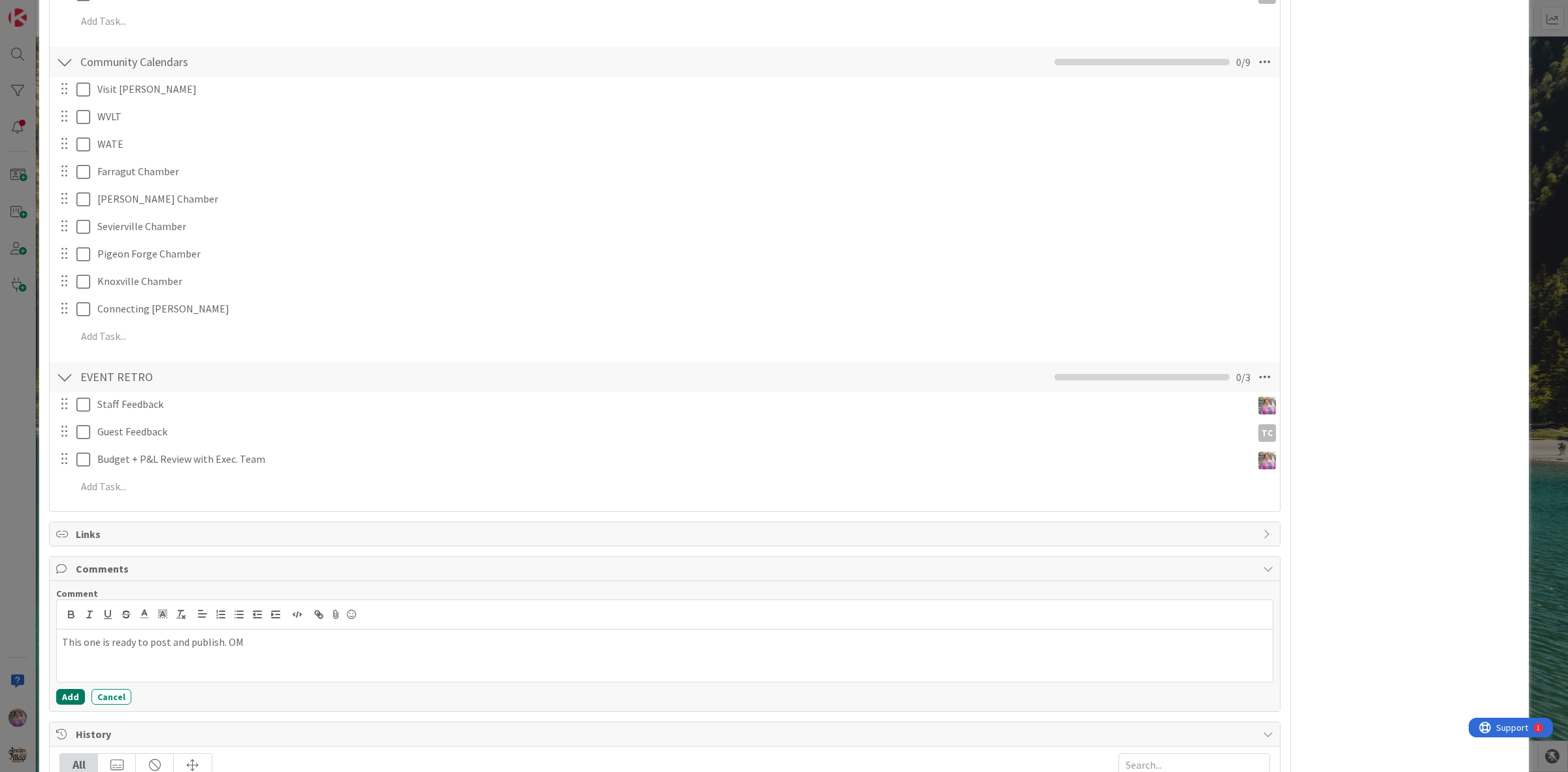
click at [66, 698] on button "Add" at bounding box center [70, 697] width 29 height 16
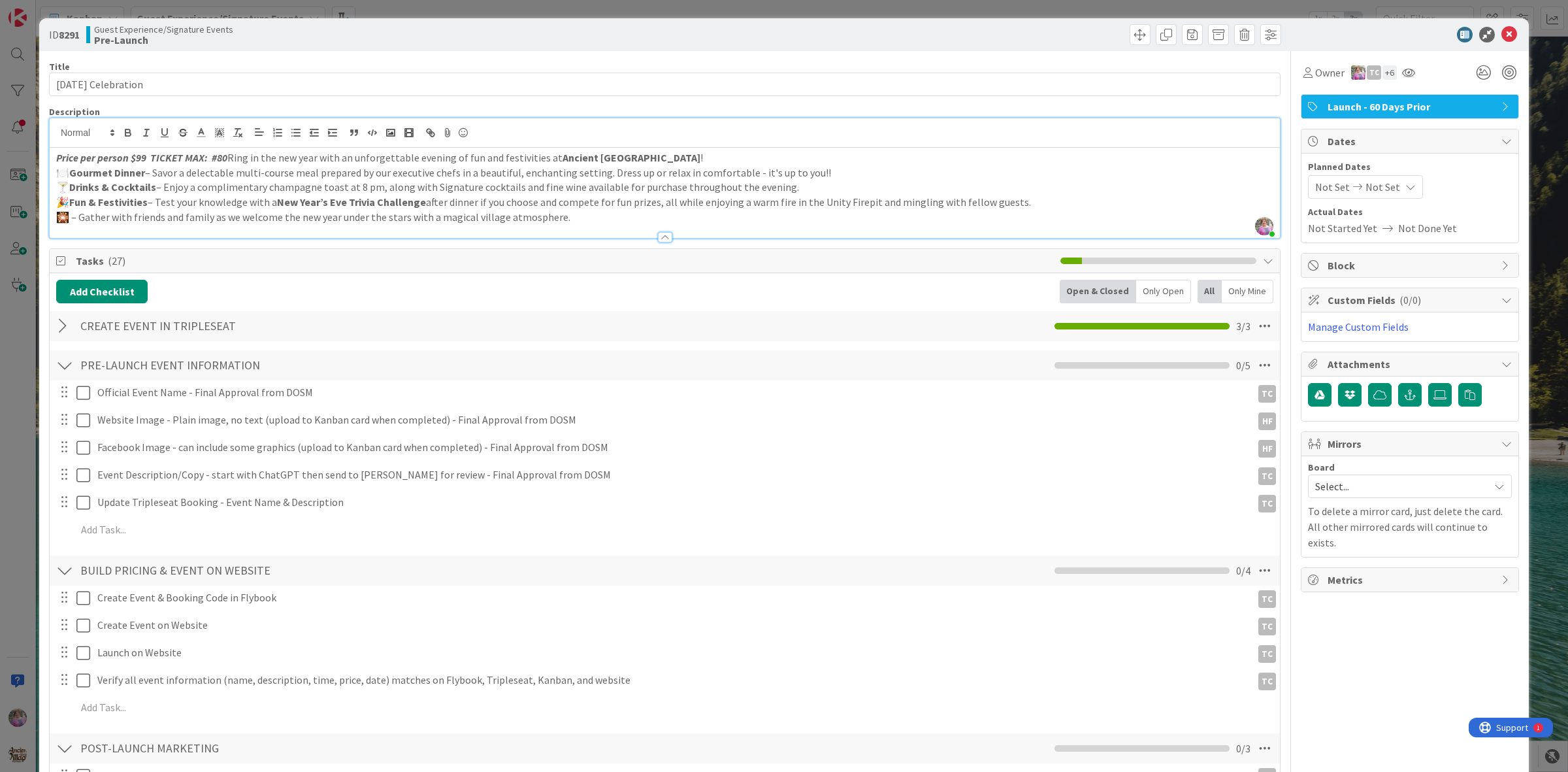
click at [1327, 190] on span "Not Set" at bounding box center [1332, 187] width 34 height 16
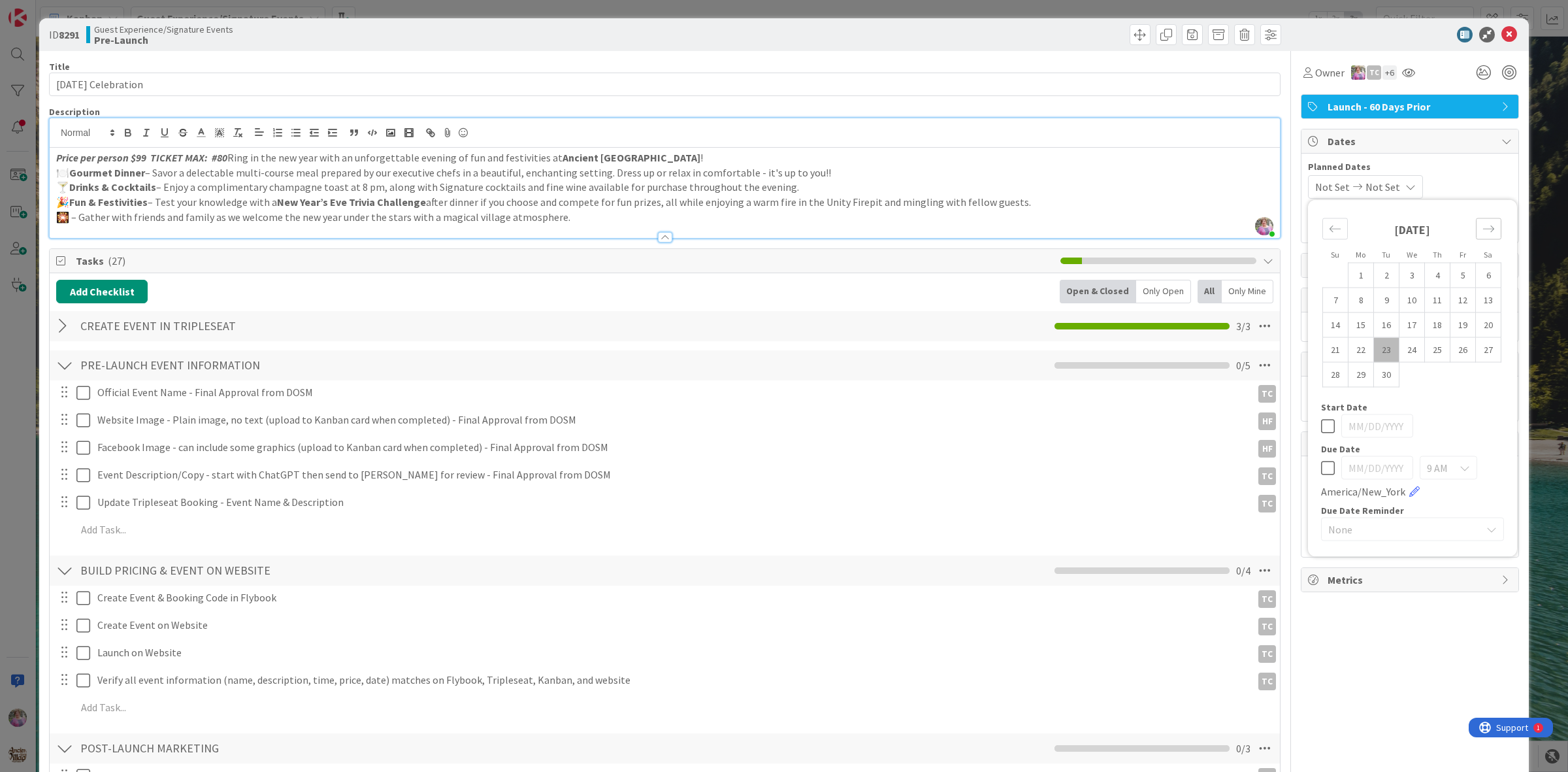
click at [1483, 224] on icon "Move forward to switch to the next month." at bounding box center [1489, 229] width 13 height 13
click at [1400, 376] on td "31" at bounding box center [1412, 374] width 26 height 25
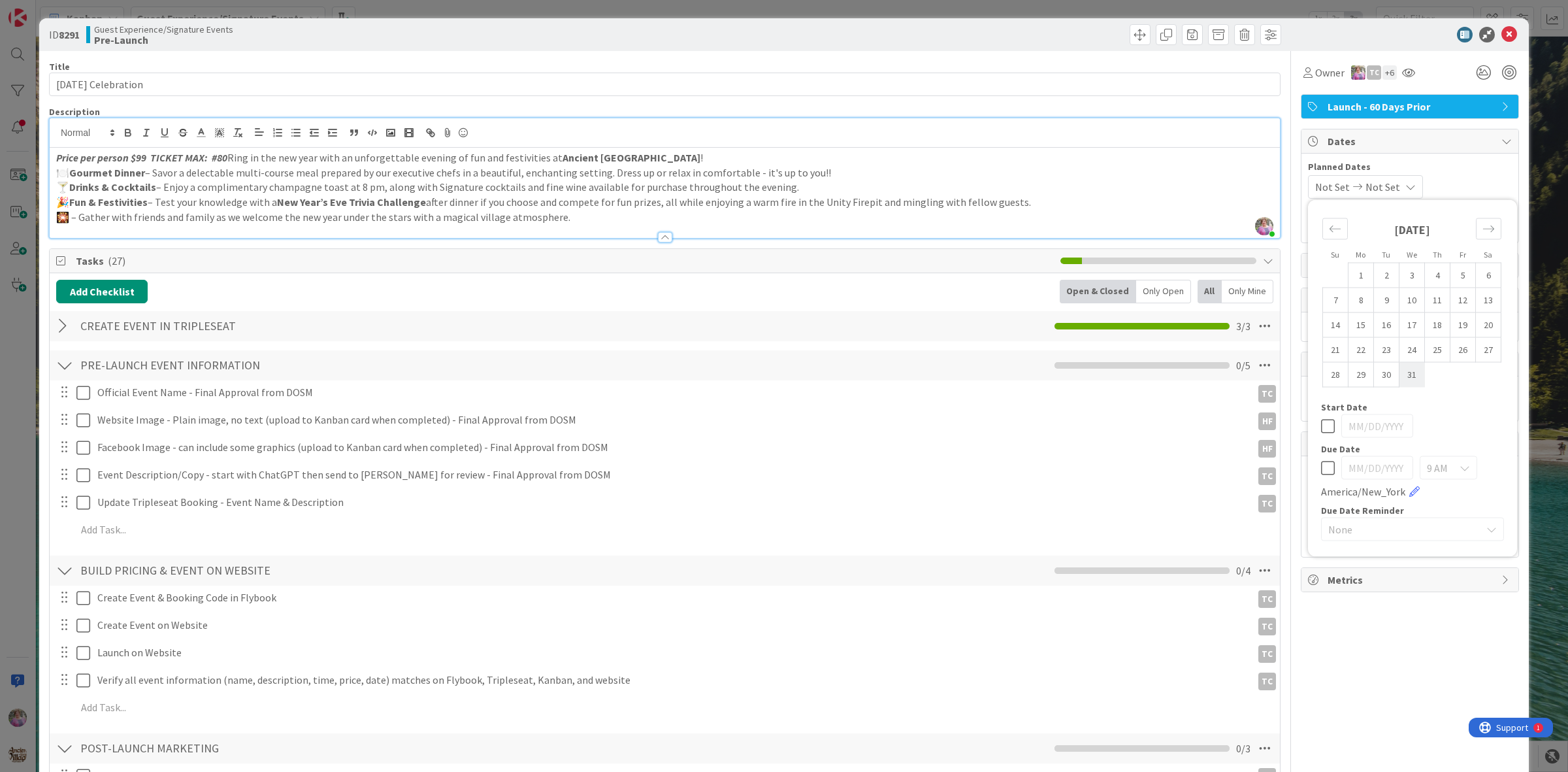
type input "[DATE]"
click at [1406, 373] on td "31" at bounding box center [1412, 374] width 26 height 25
type input "[DATE]"
click at [1502, 30] on icon at bounding box center [1510, 35] width 16 height 16
